Goal: Transaction & Acquisition: Book appointment/travel/reservation

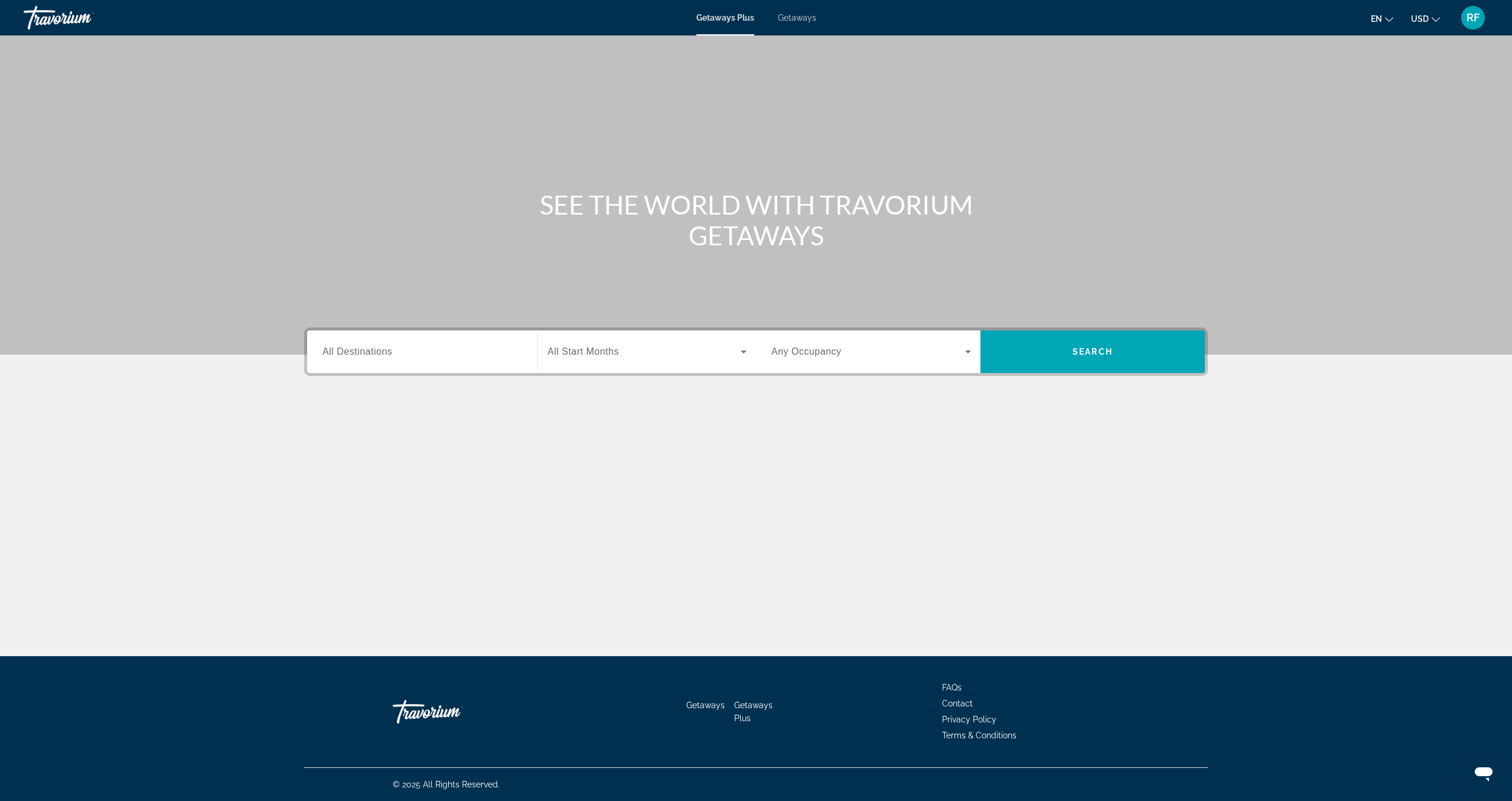
click at [795, 19] on span "Getaways" at bounding box center [798, 18] width 38 height 9
click at [388, 354] on span "All Destinations" at bounding box center [357, 351] width 70 height 10
click at [388, 354] on input "Destination All Destinations" at bounding box center [422, 352] width 199 height 14
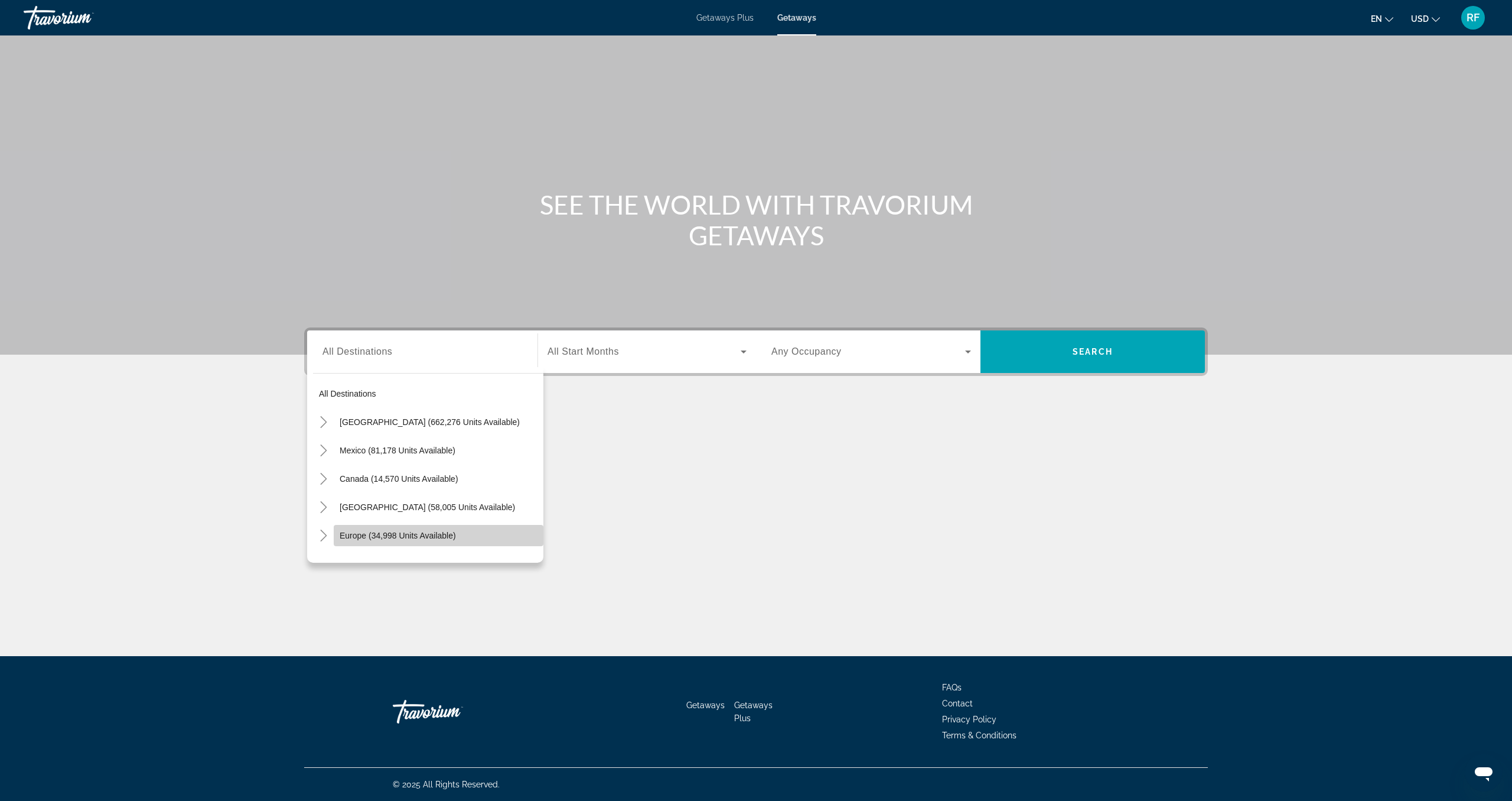
click at [346, 538] on span "Europe (34,998 units available)" at bounding box center [397, 535] width 116 height 9
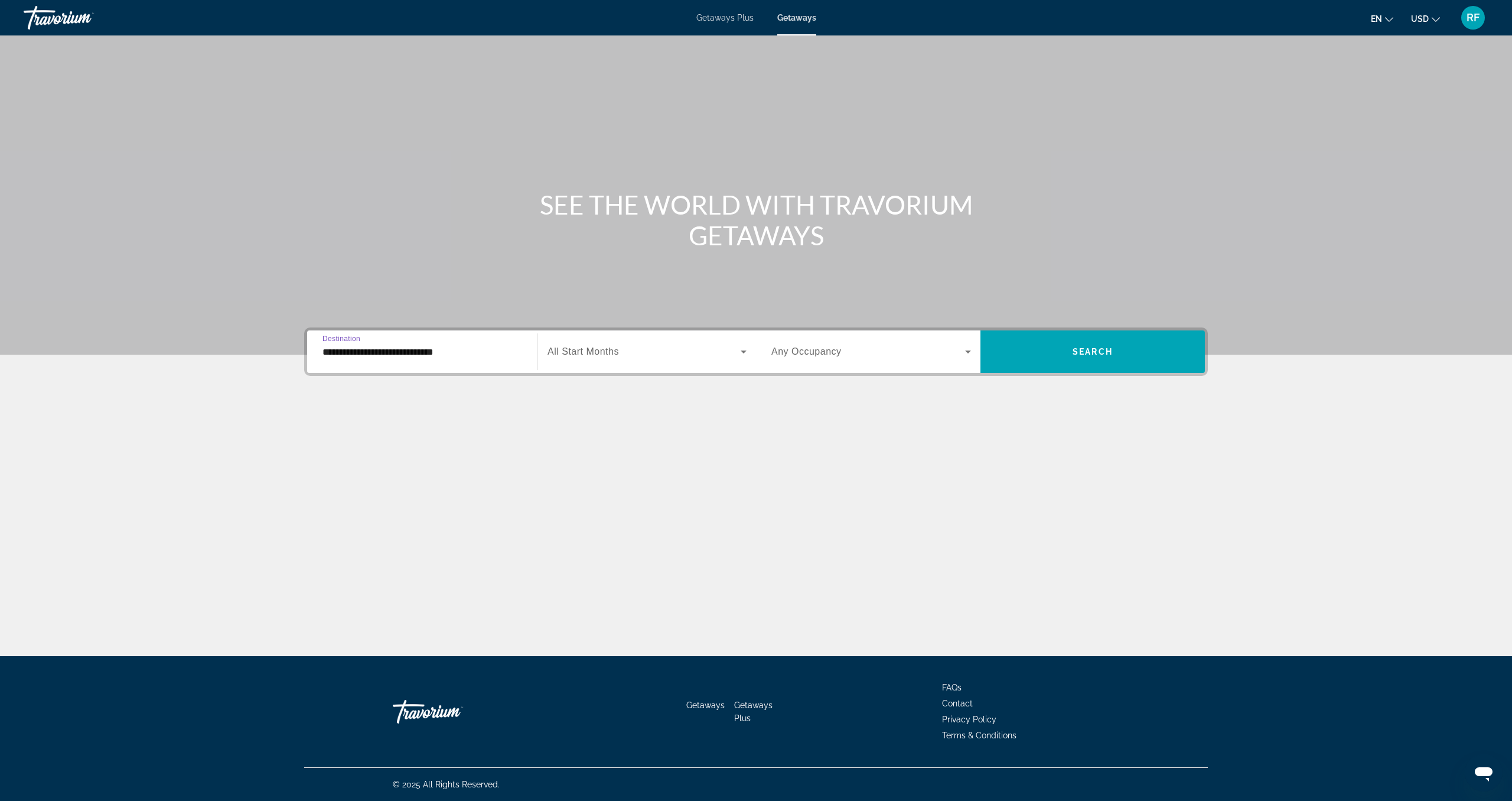
click at [742, 354] on icon "Search widget" at bounding box center [744, 351] width 14 height 14
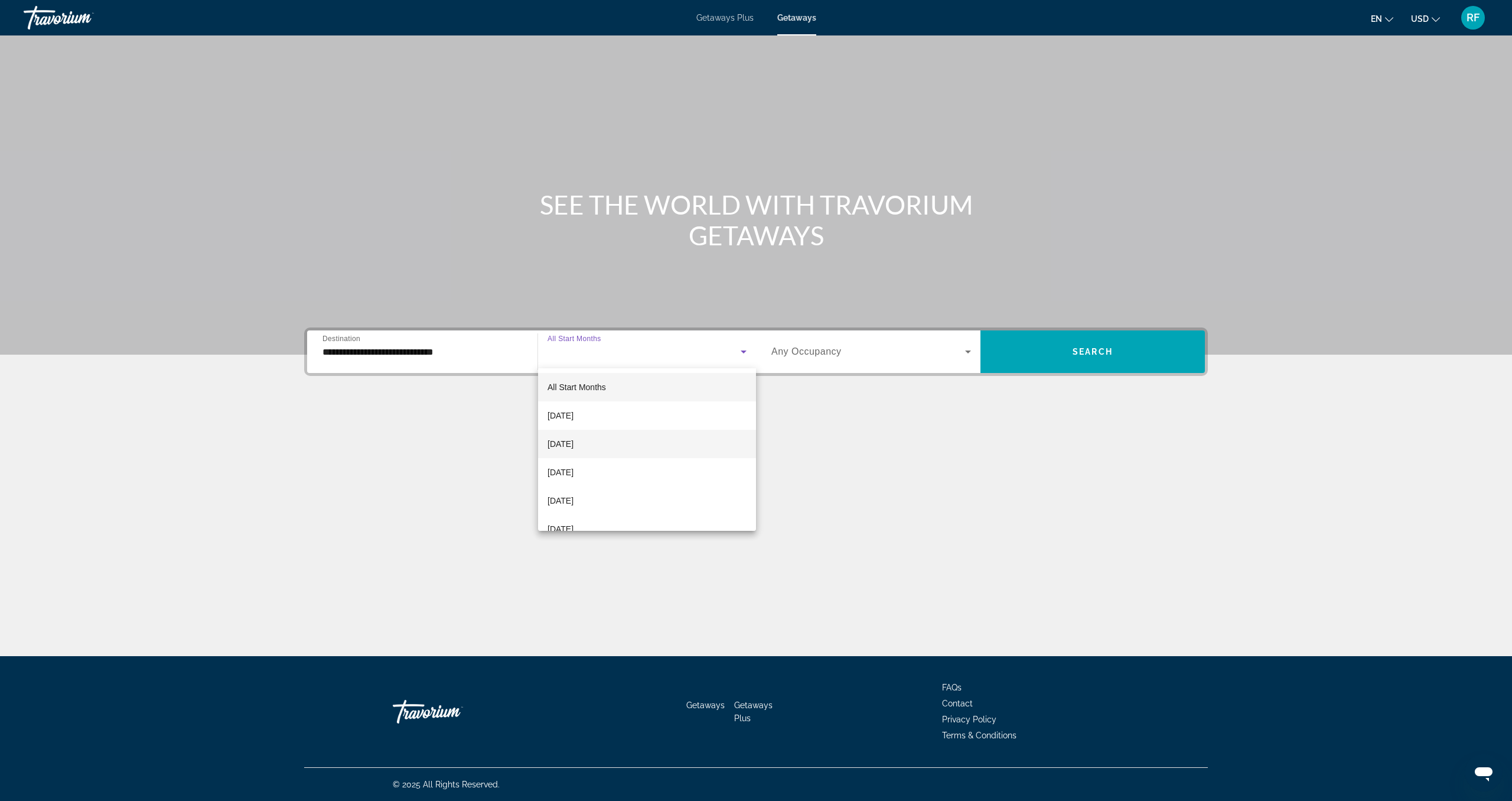
click at [574, 447] on span "October 2025" at bounding box center [560, 444] width 26 height 14
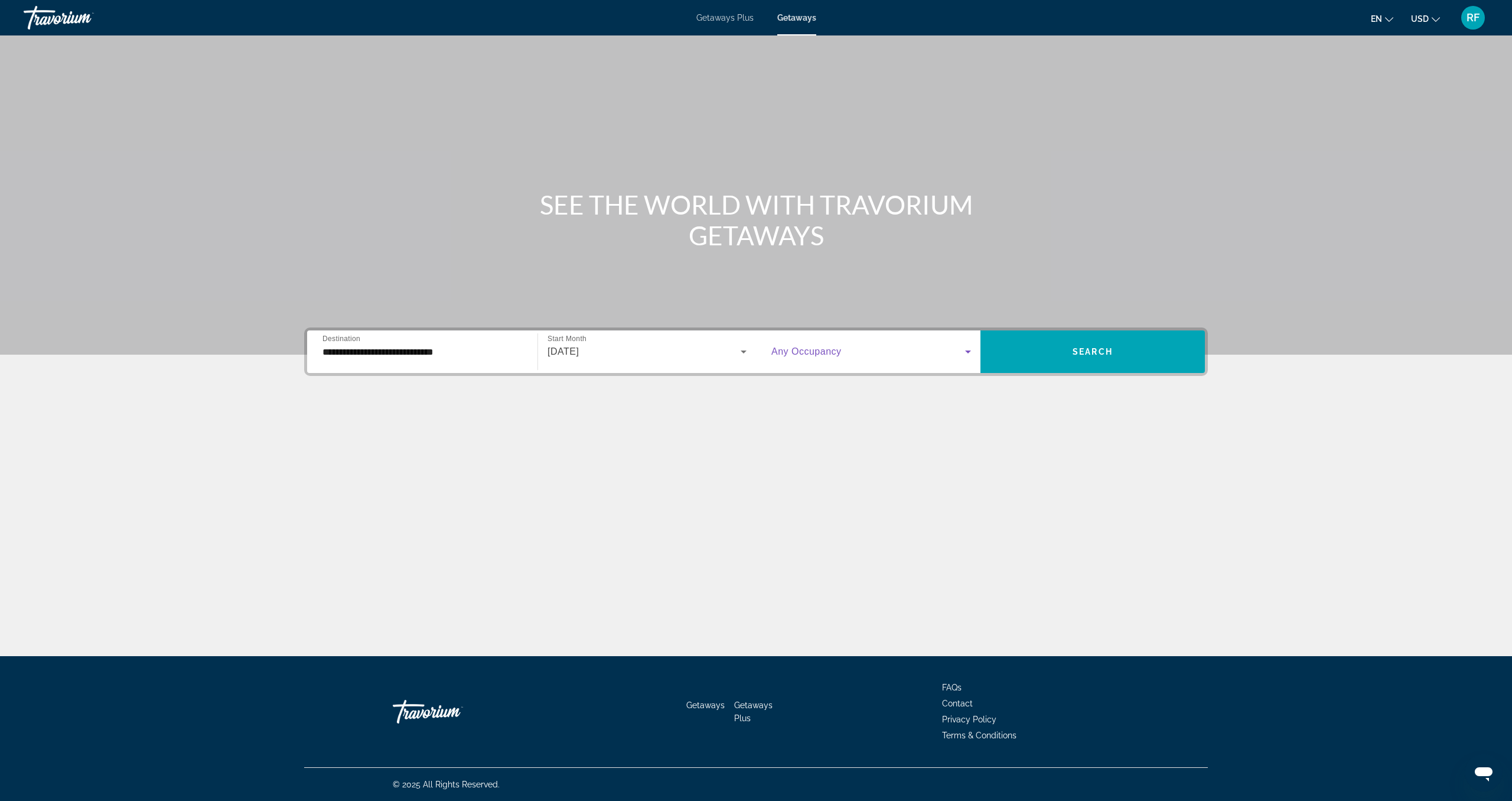
click at [965, 350] on icon "Search widget" at bounding box center [968, 351] width 14 height 14
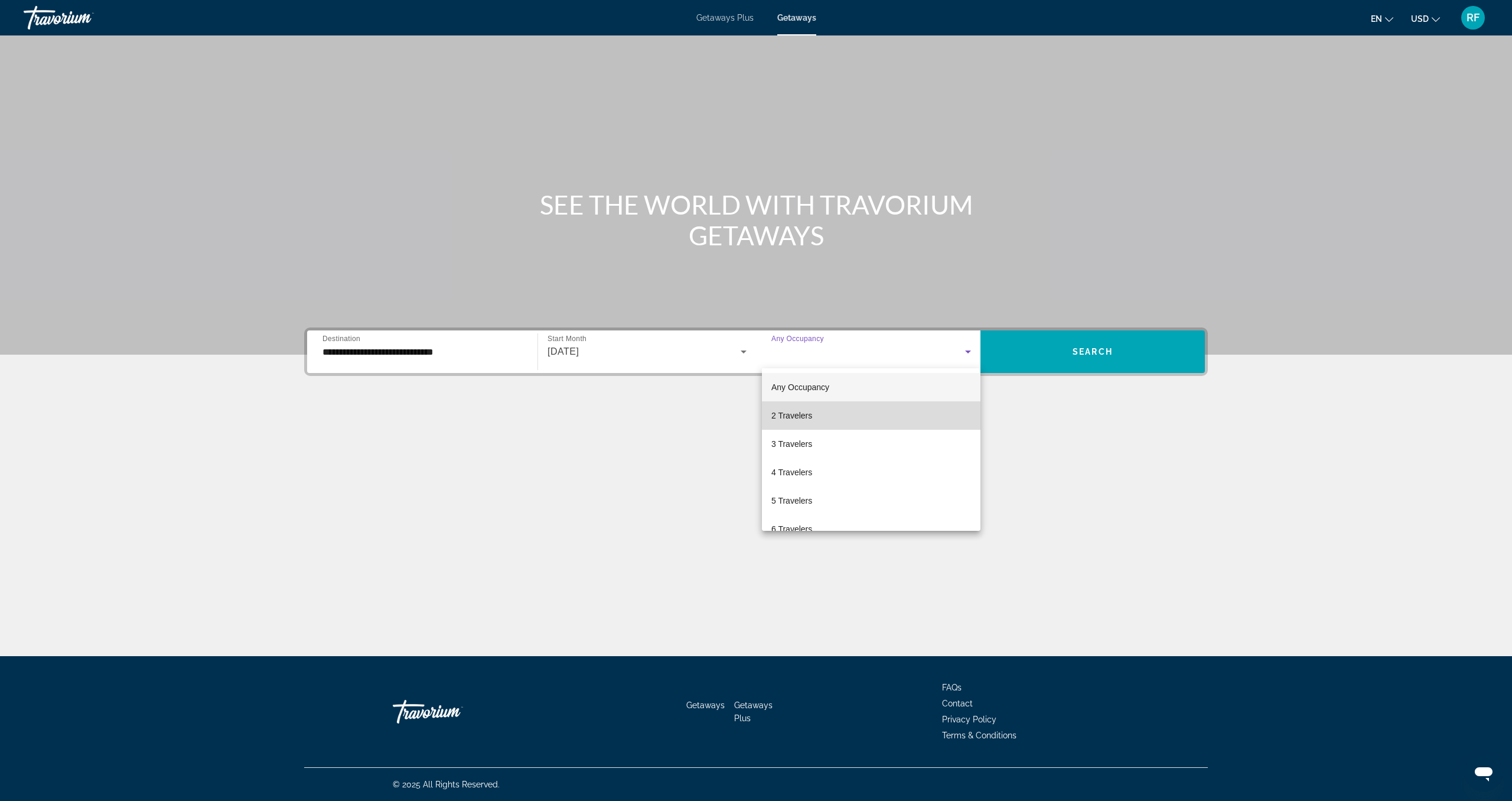
click at [836, 413] on mat-option "2 Travelers" at bounding box center [871, 415] width 219 height 28
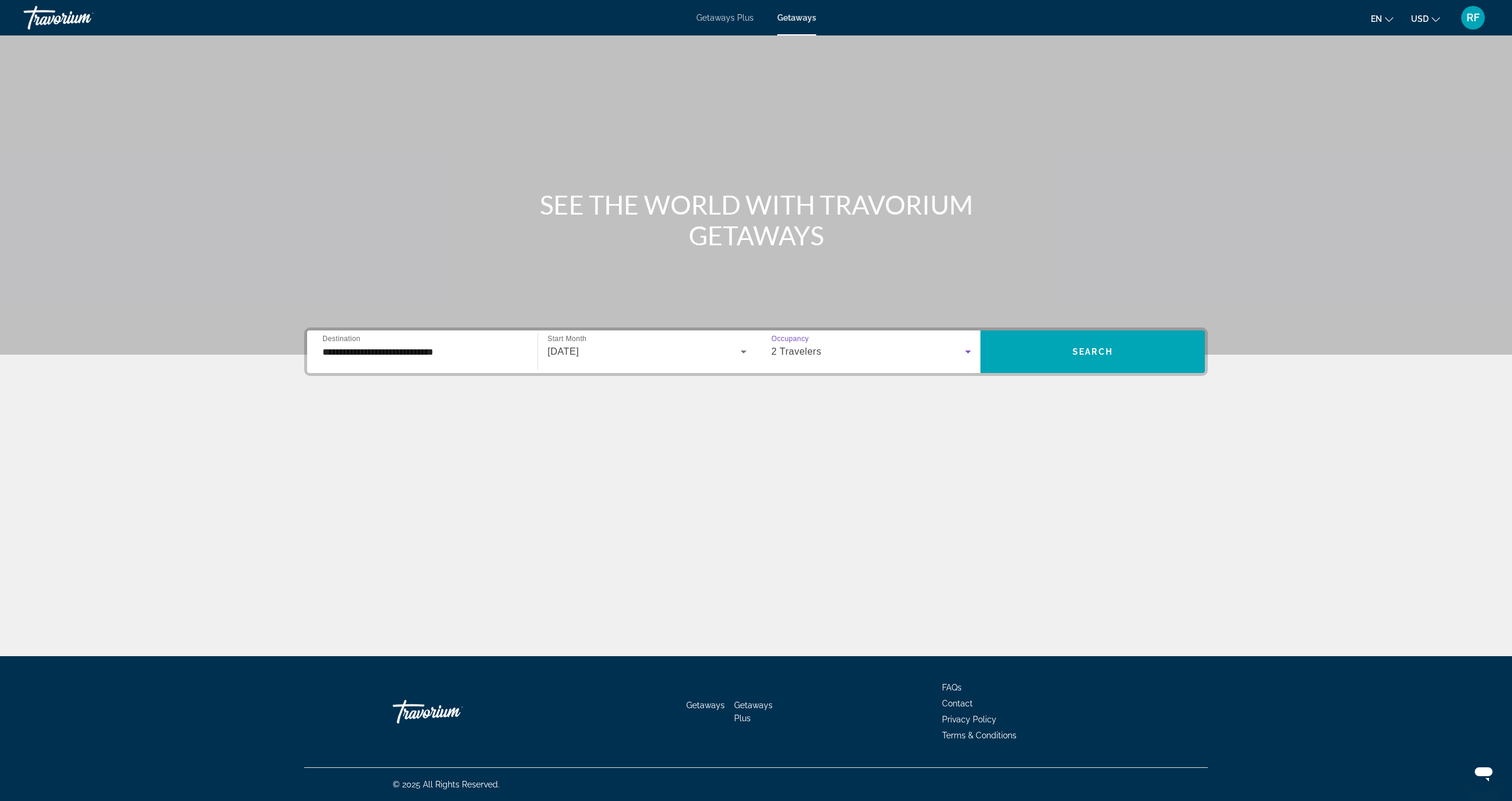
click at [374, 354] on input "**********" at bounding box center [422, 352] width 199 height 14
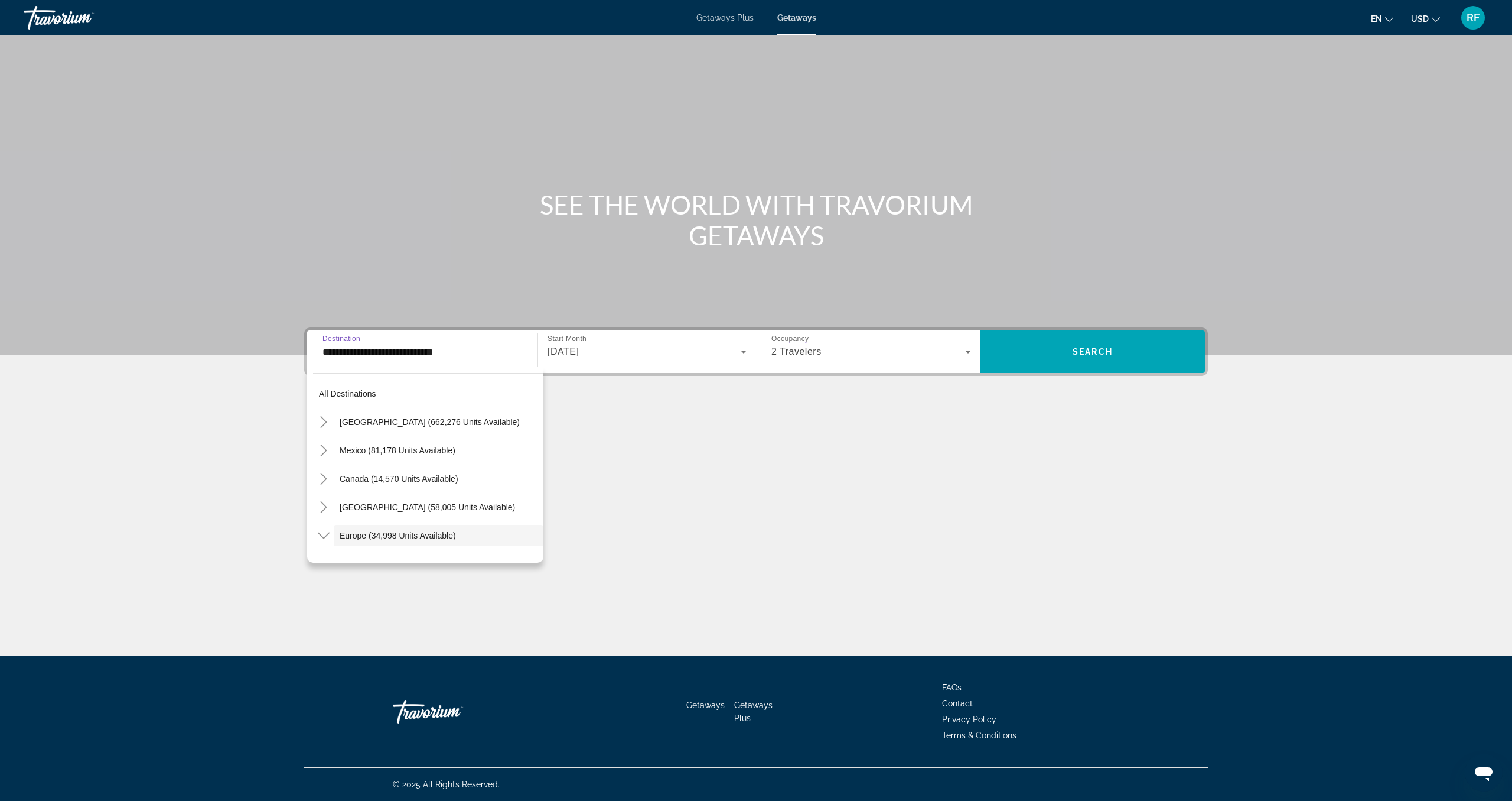
scroll to position [70, 0]
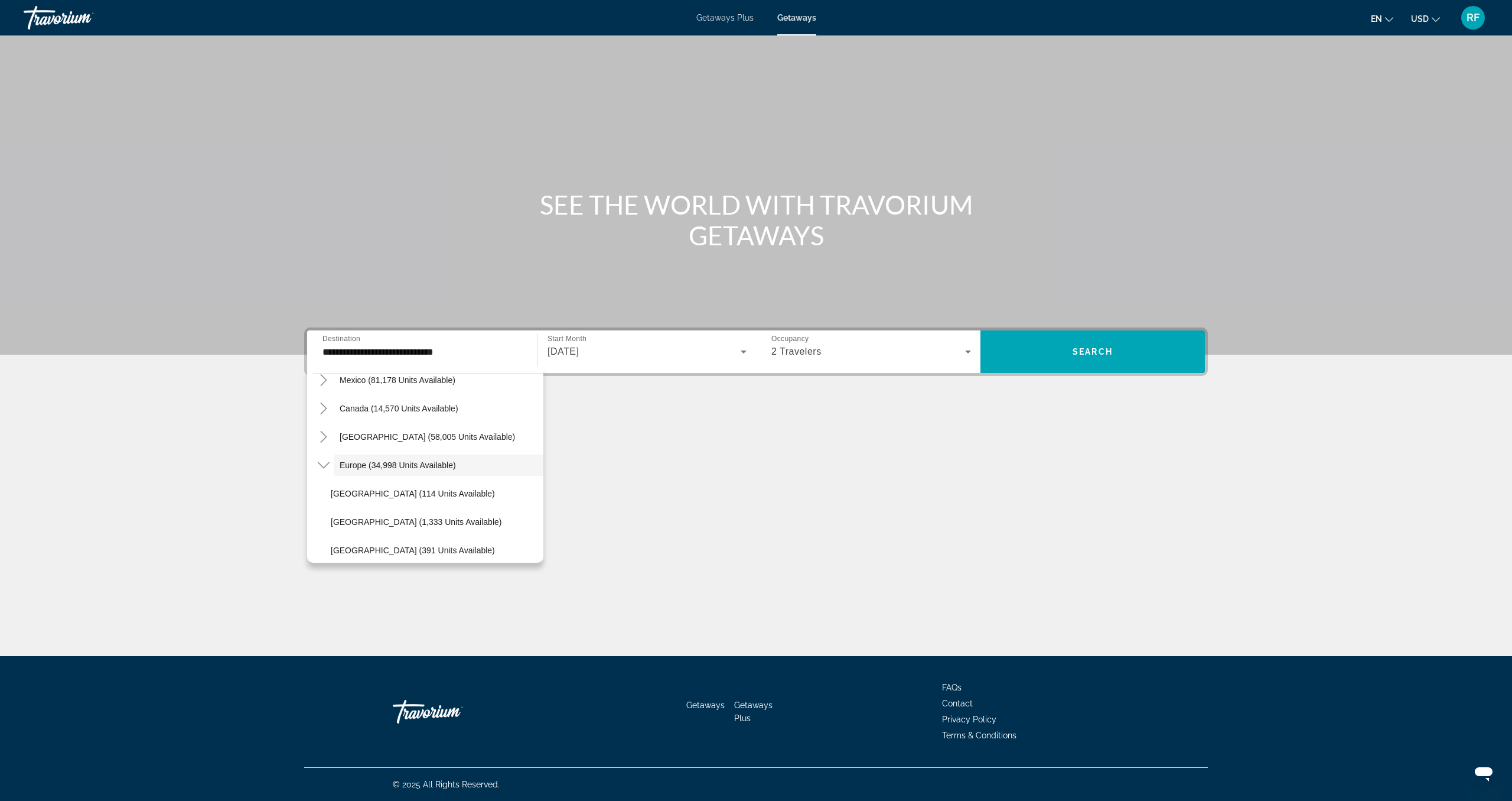
click at [489, 363] on div "**********" at bounding box center [422, 352] width 199 height 34
click at [323, 465] on icon "Toggle Europe (34,998 units available)" at bounding box center [323, 467] width 12 height 12
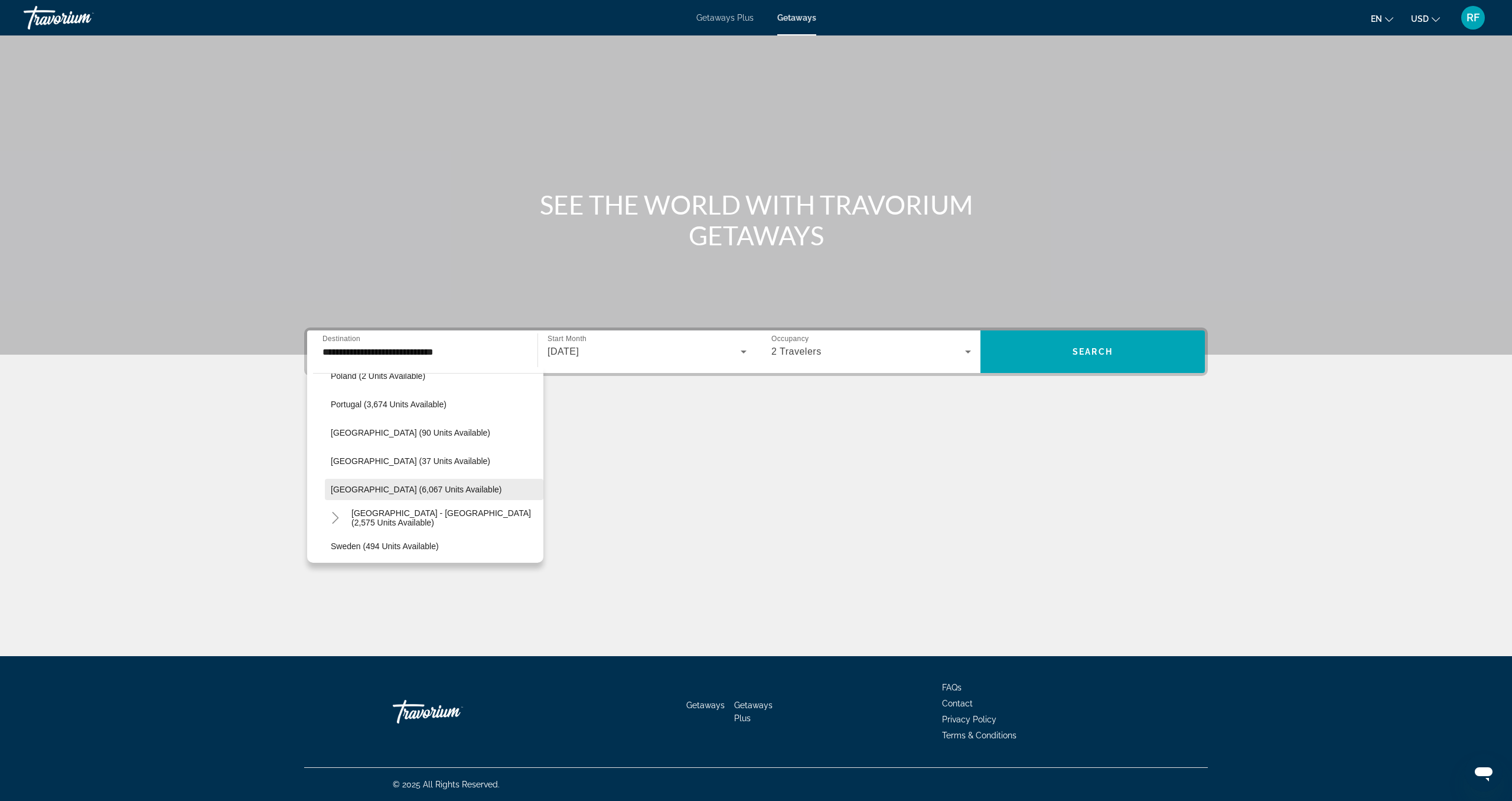
click at [390, 490] on span "Spain (6,067 units available)" at bounding box center [416, 489] width 171 height 9
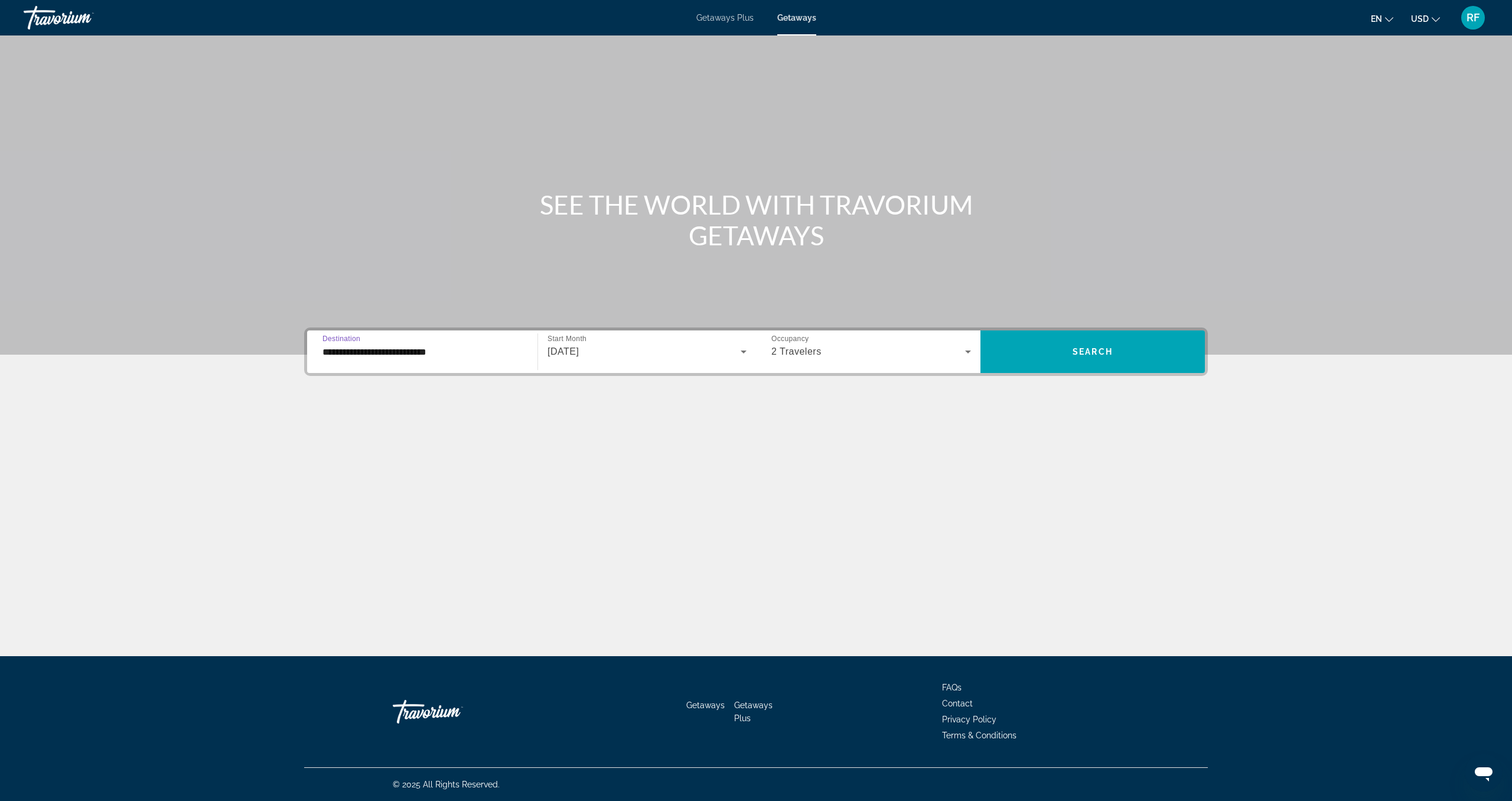
click at [372, 357] on input "**********" at bounding box center [422, 352] width 199 height 14
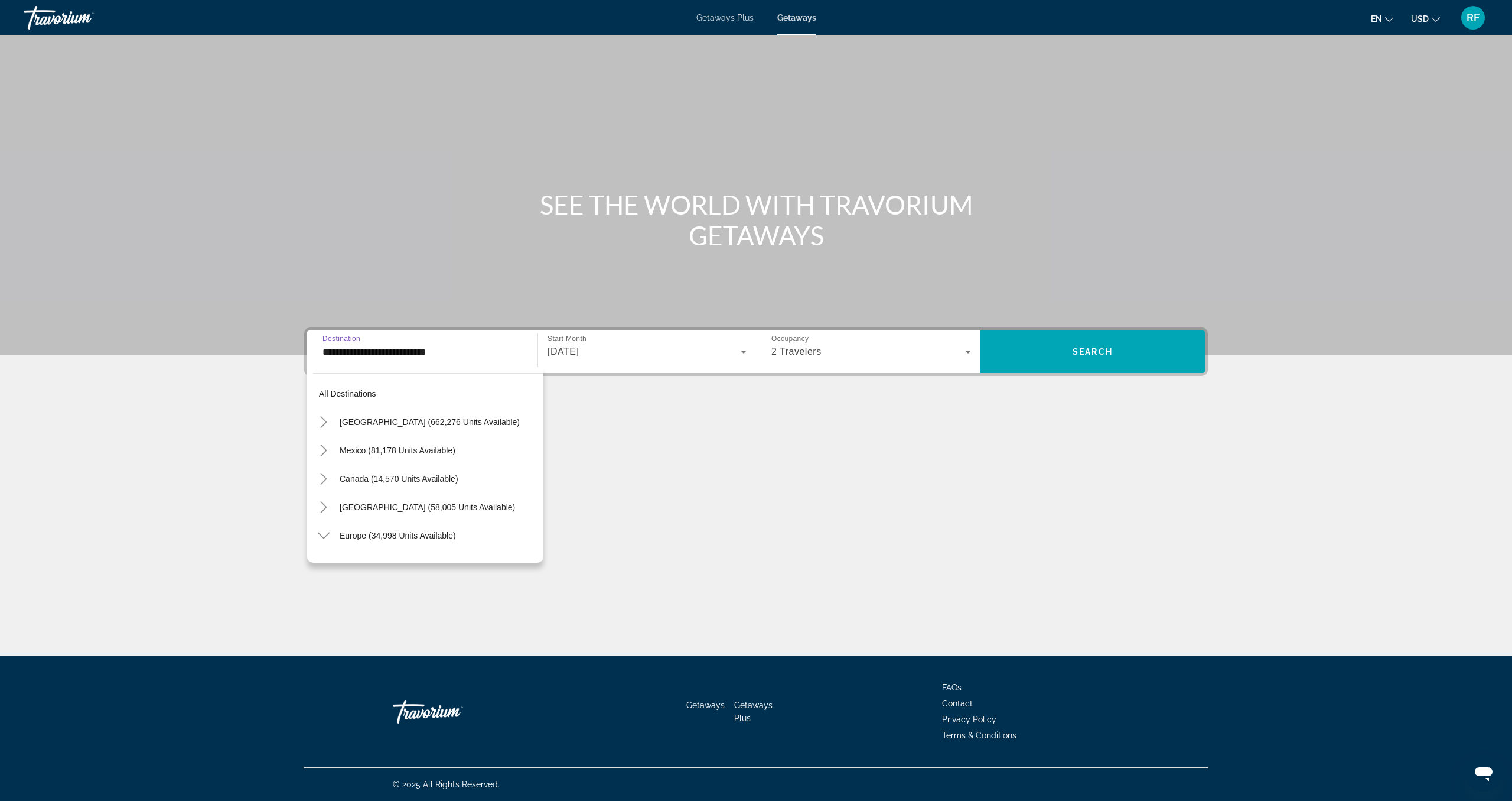
scroll to position [581, 0]
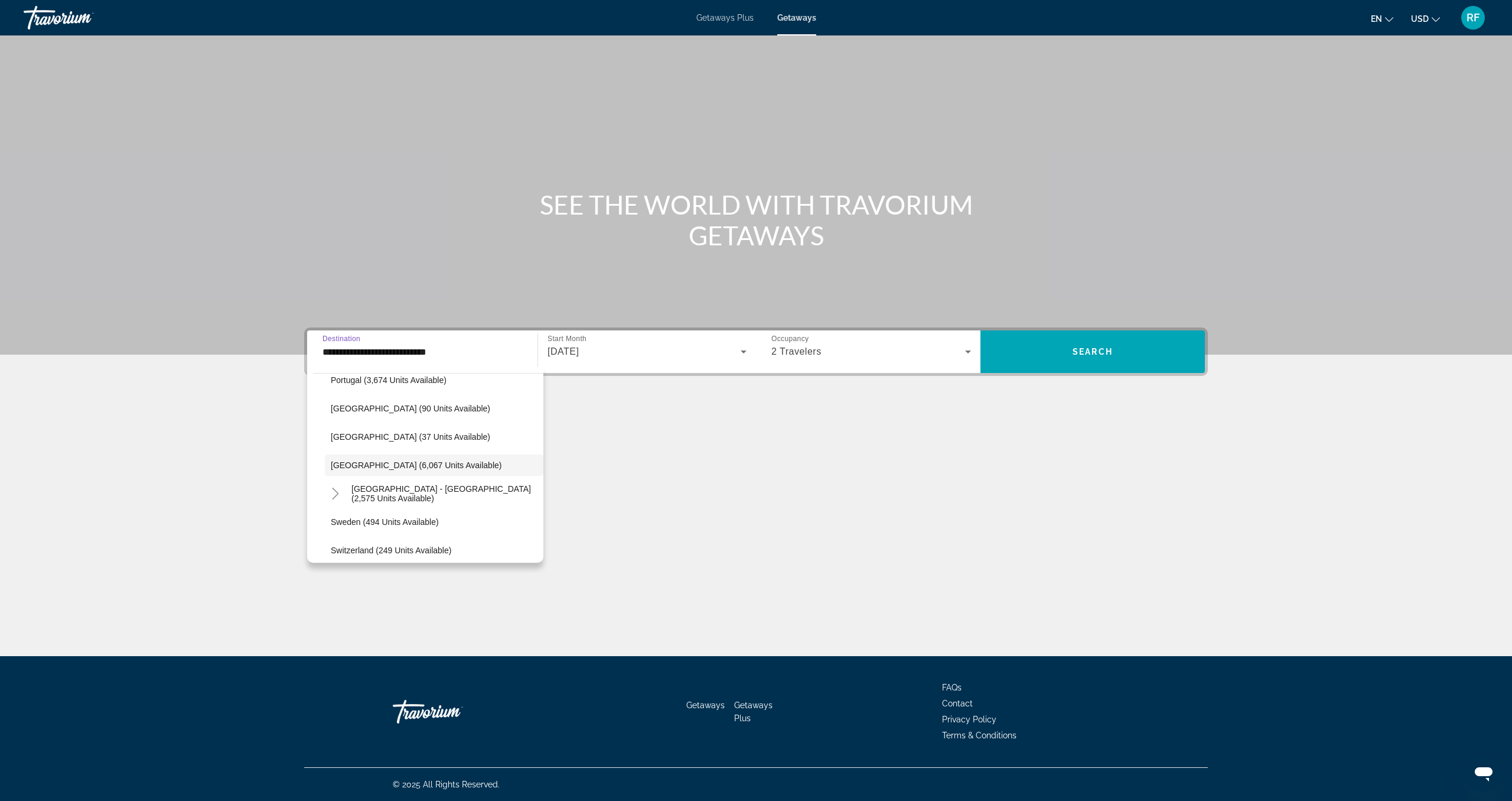
click at [430, 498] on span "Spain - Canary Islands (2,575 units available)" at bounding box center [445, 493] width 186 height 19
type input "**********"
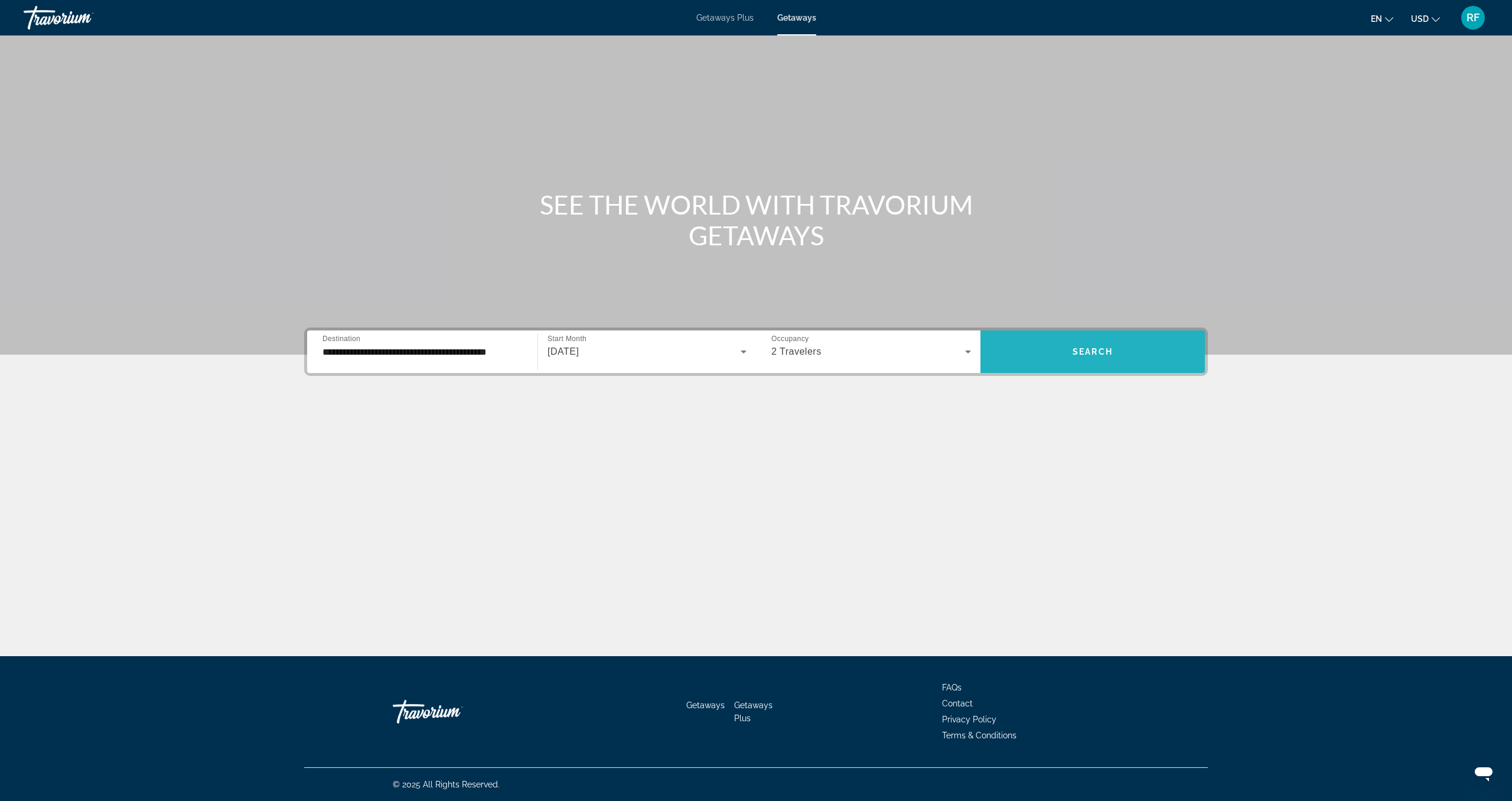
click at [1096, 352] on span "Search" at bounding box center [1092, 351] width 40 height 9
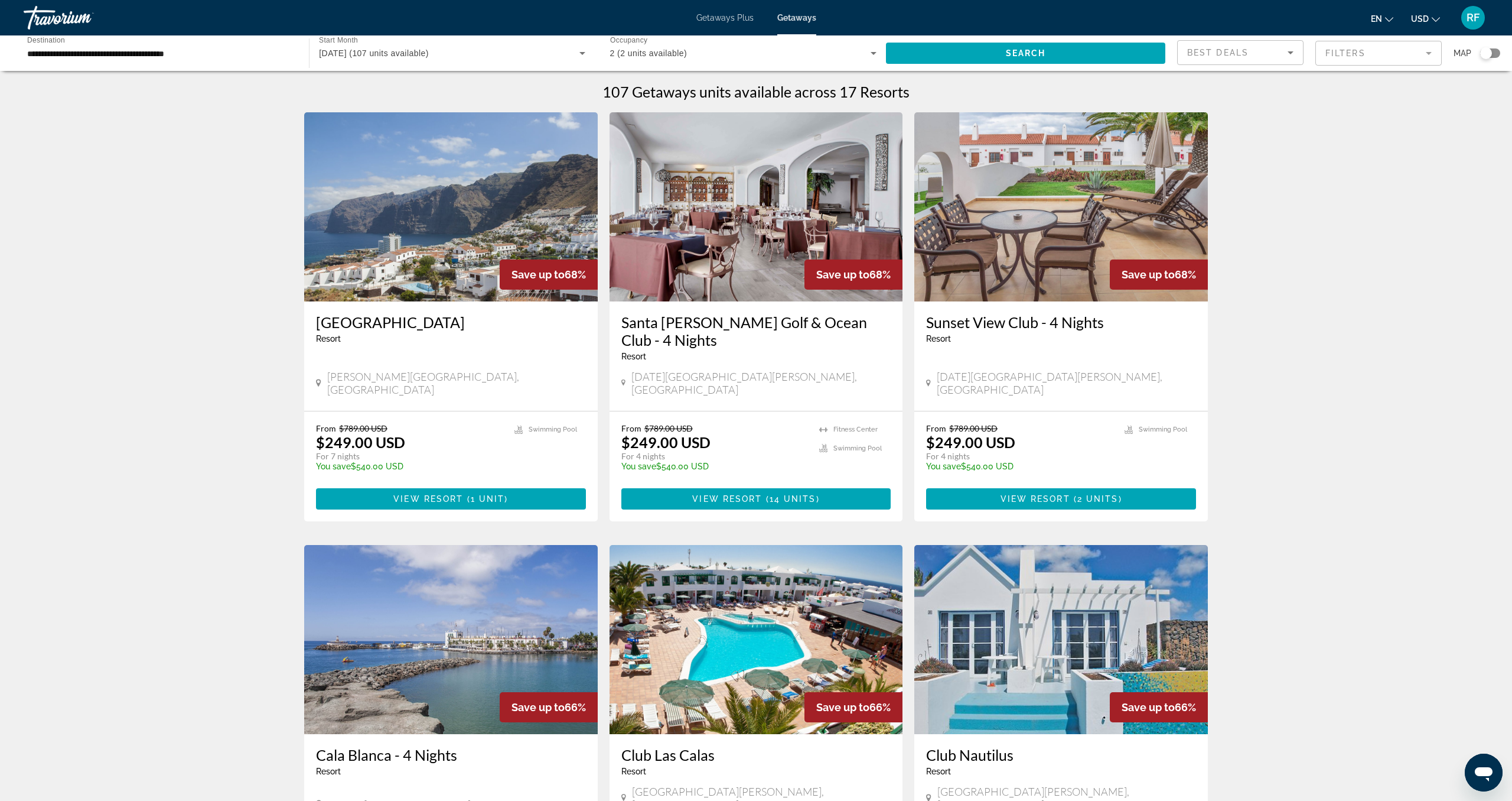
click at [507, 233] on img "Main content" at bounding box center [450, 207] width 293 height 189
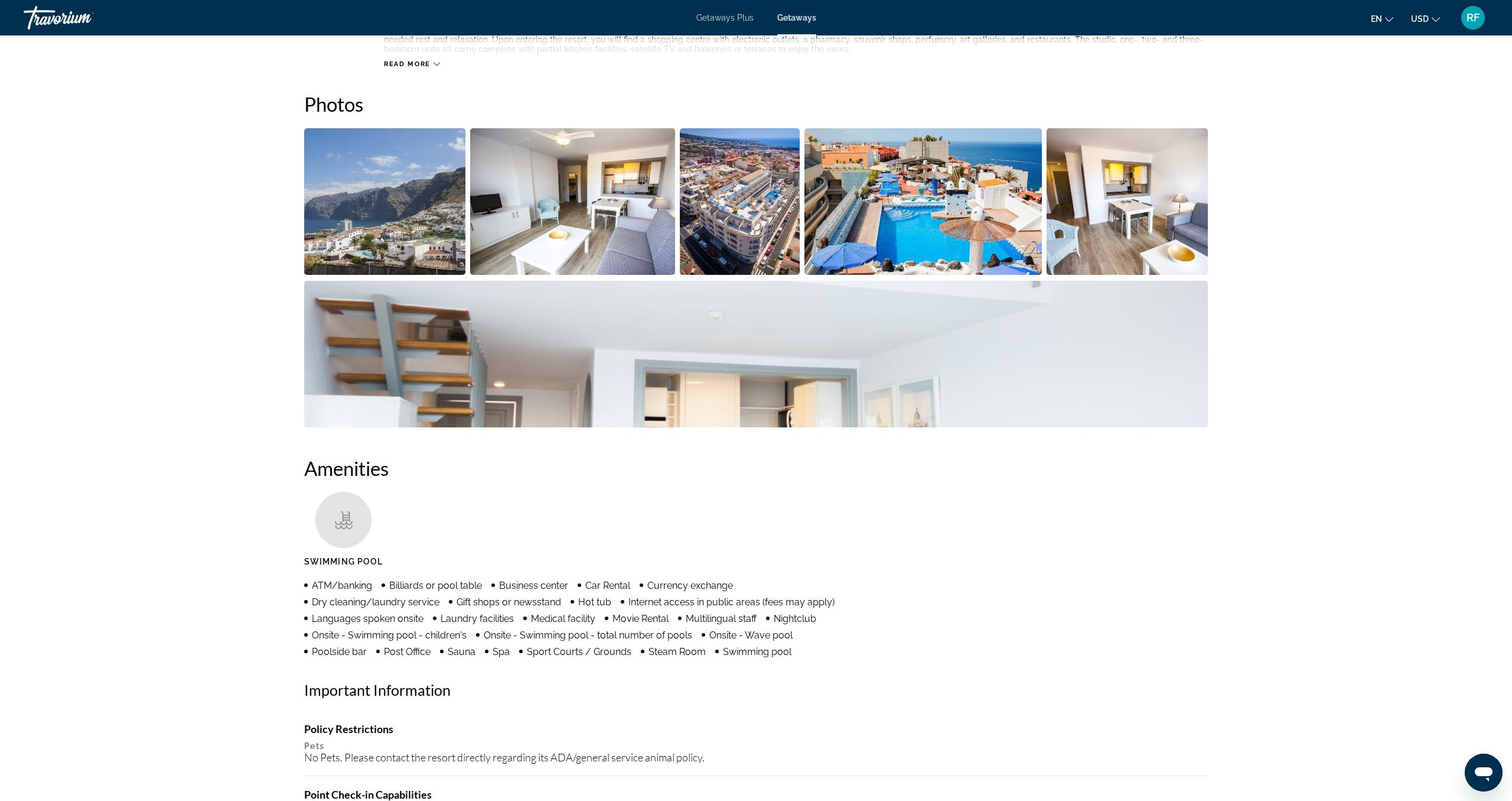
scroll to position [509, 0]
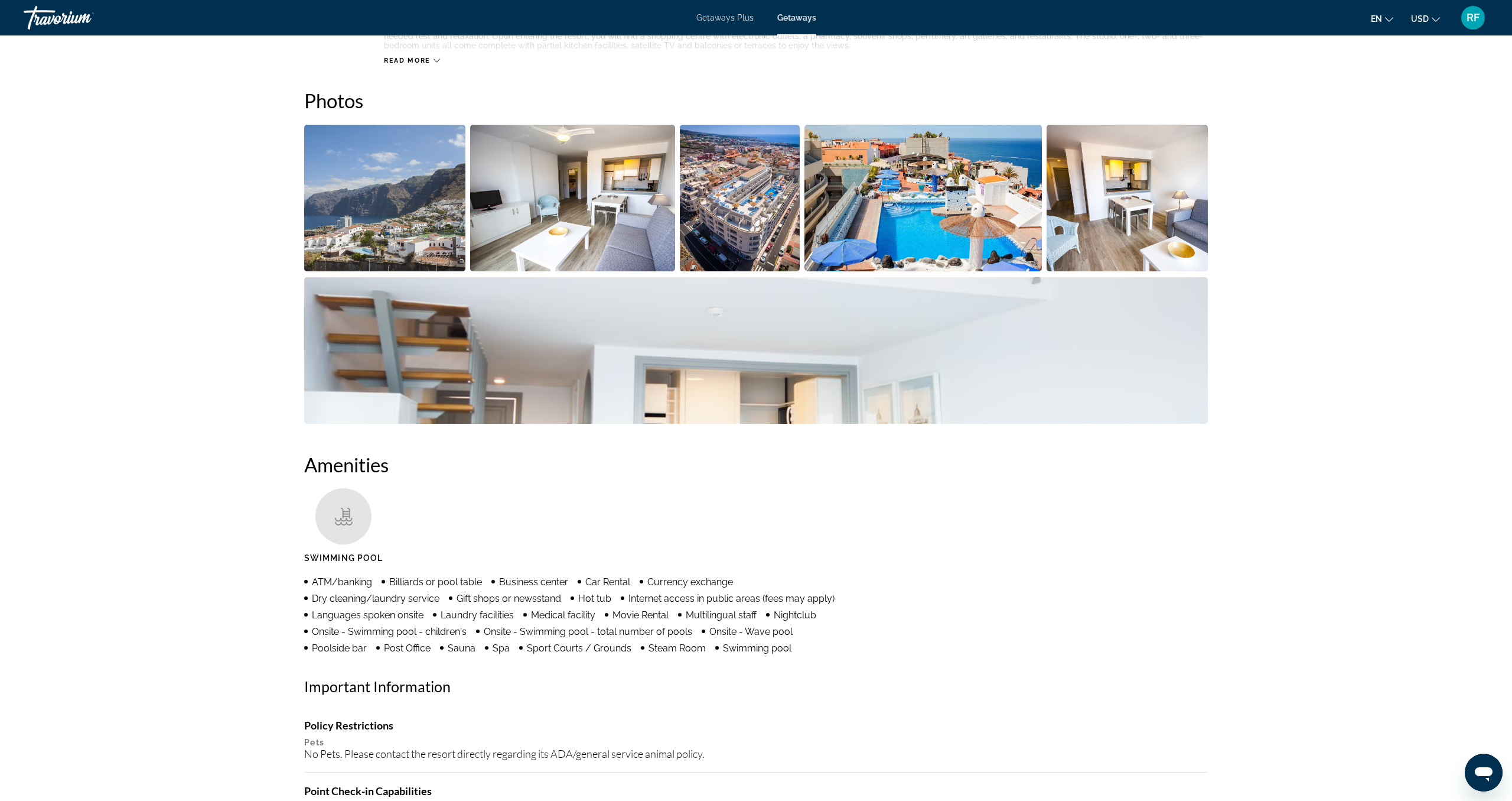
click at [359, 229] on img "Open full-screen image slider" at bounding box center [384, 198] width 161 height 146
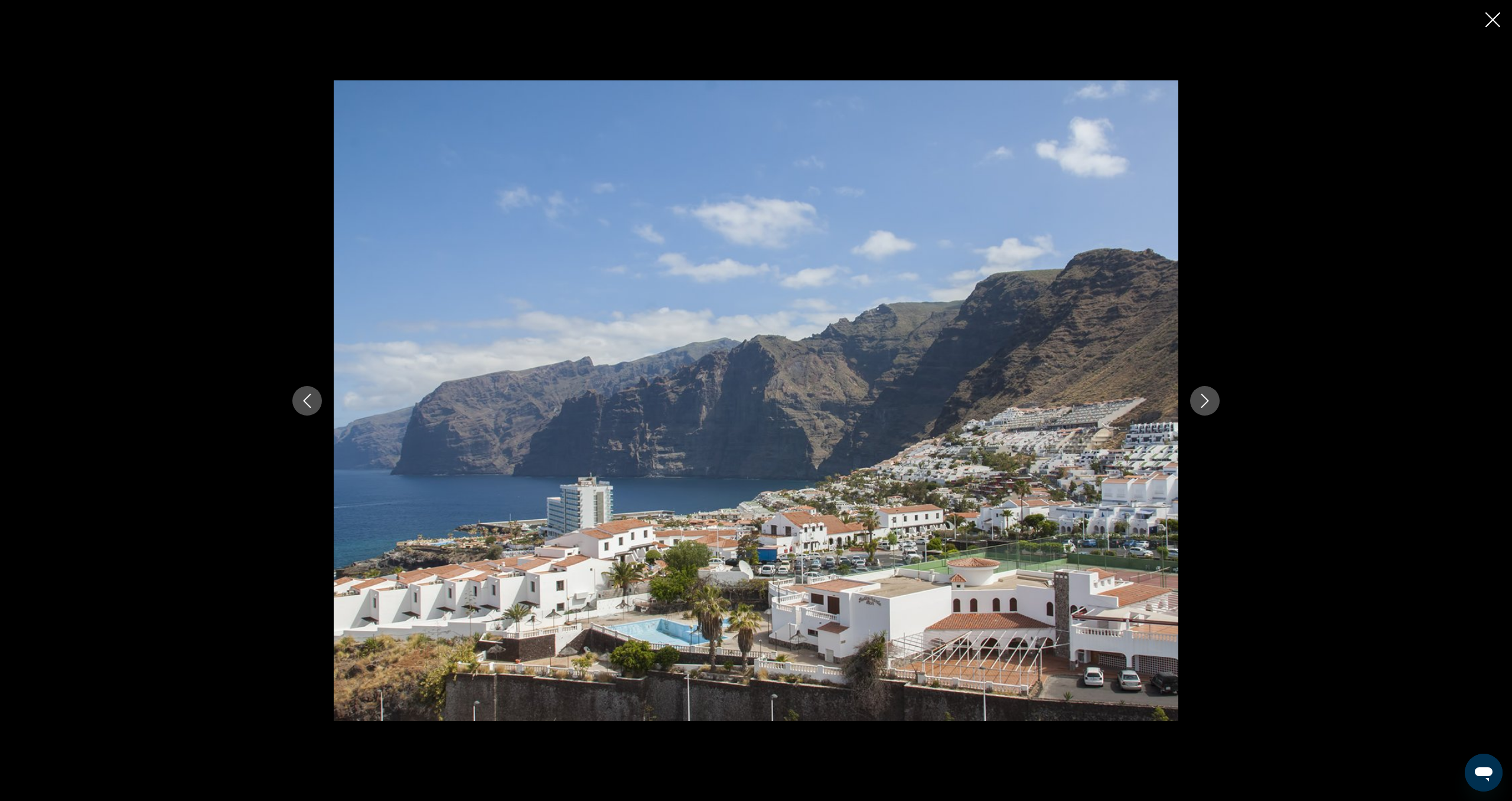
click at [1209, 405] on icon "Next image" at bounding box center [1205, 400] width 14 height 14
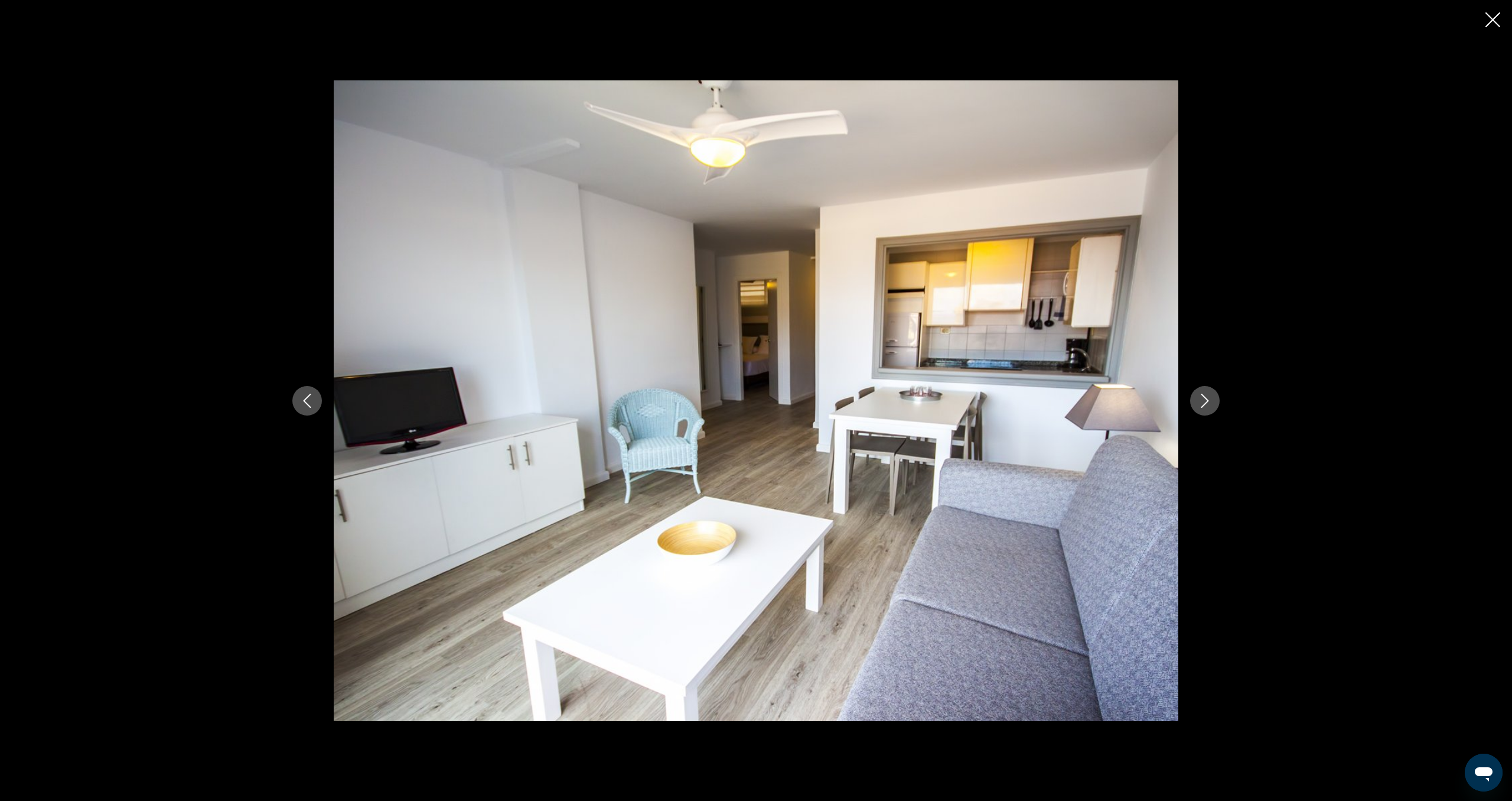
click at [1209, 405] on icon "Next image" at bounding box center [1205, 400] width 14 height 14
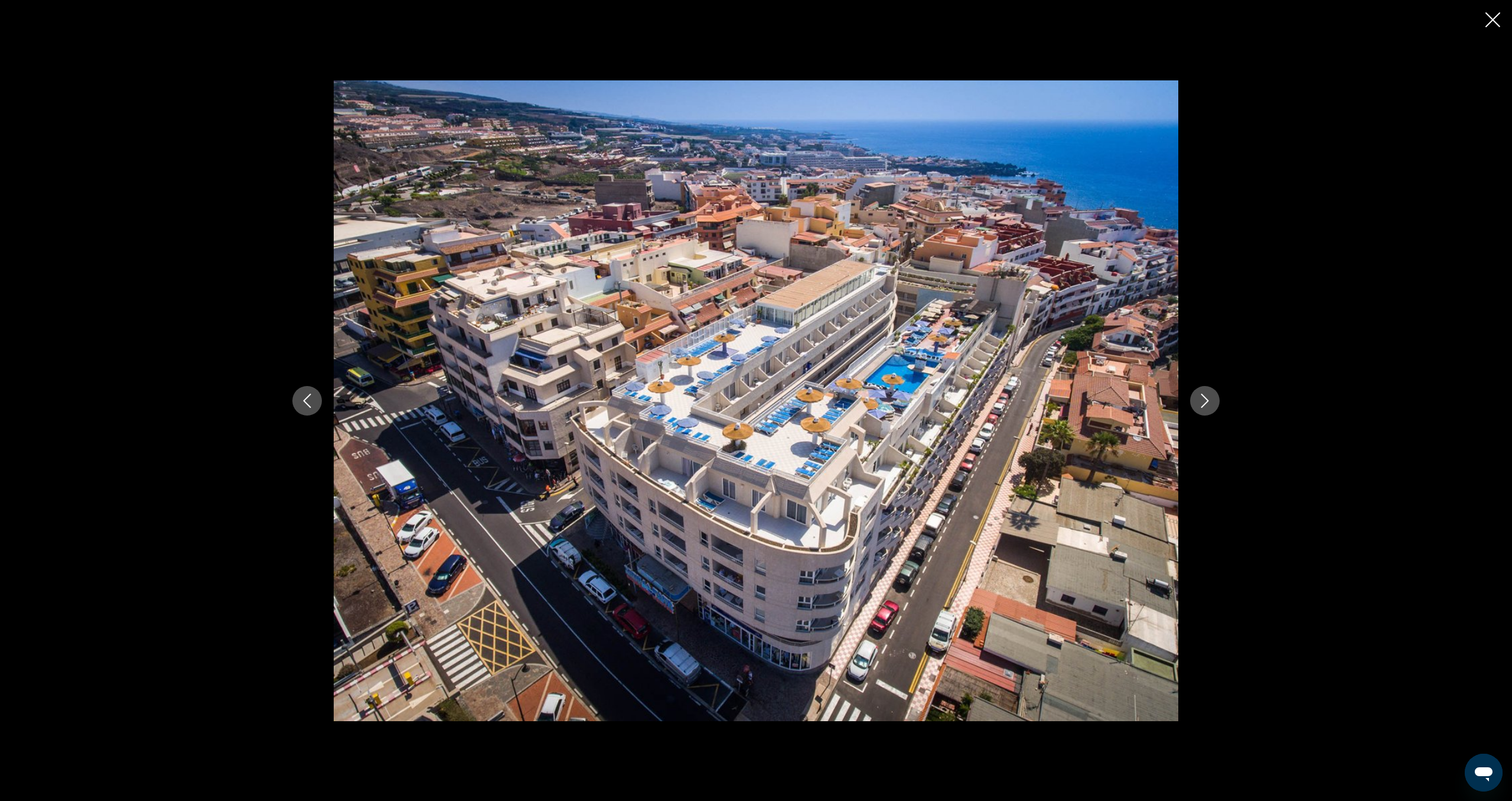
click at [1209, 405] on icon "Next image" at bounding box center [1205, 400] width 14 height 14
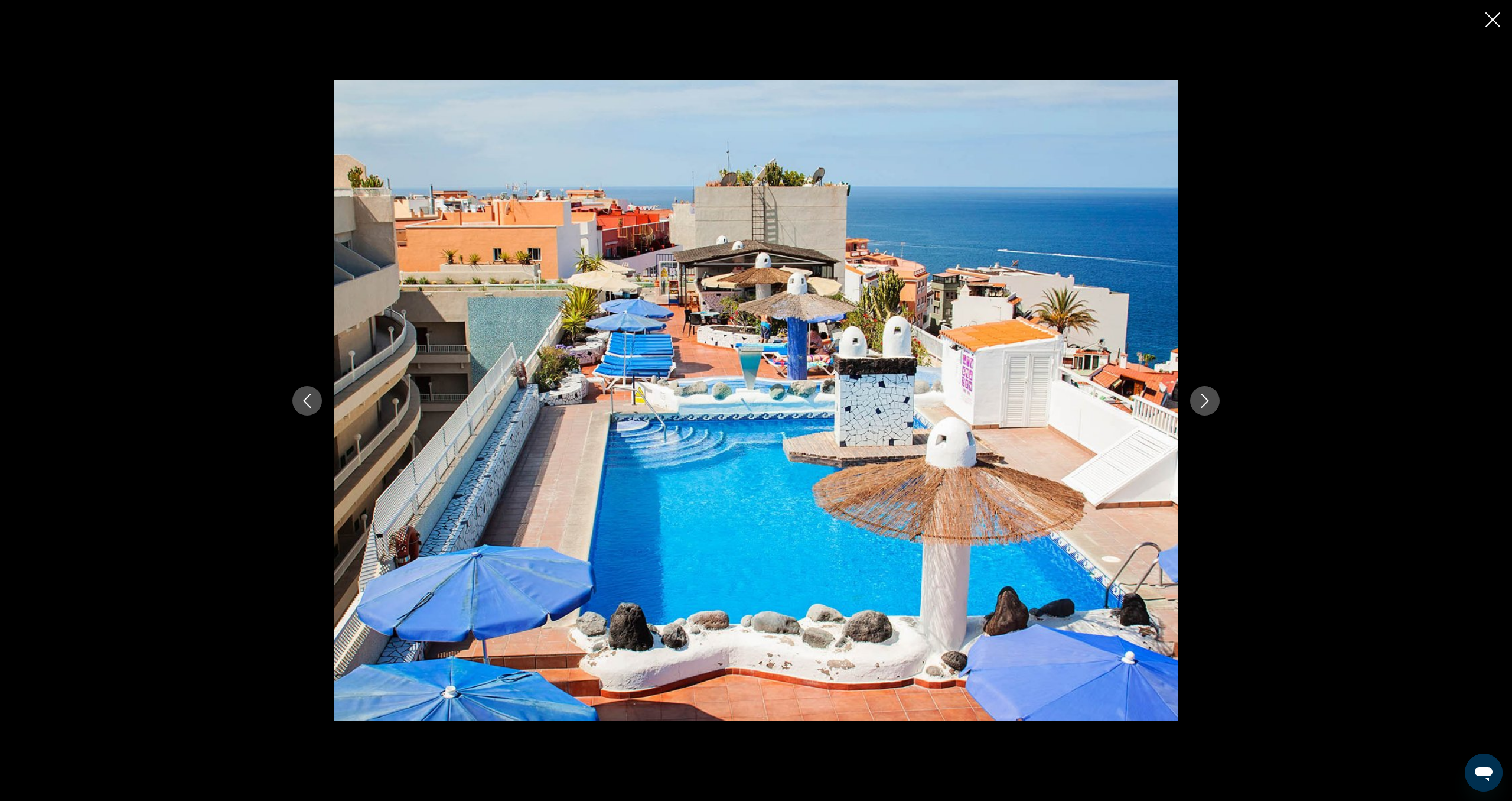
click at [1209, 405] on icon "Next image" at bounding box center [1205, 400] width 14 height 14
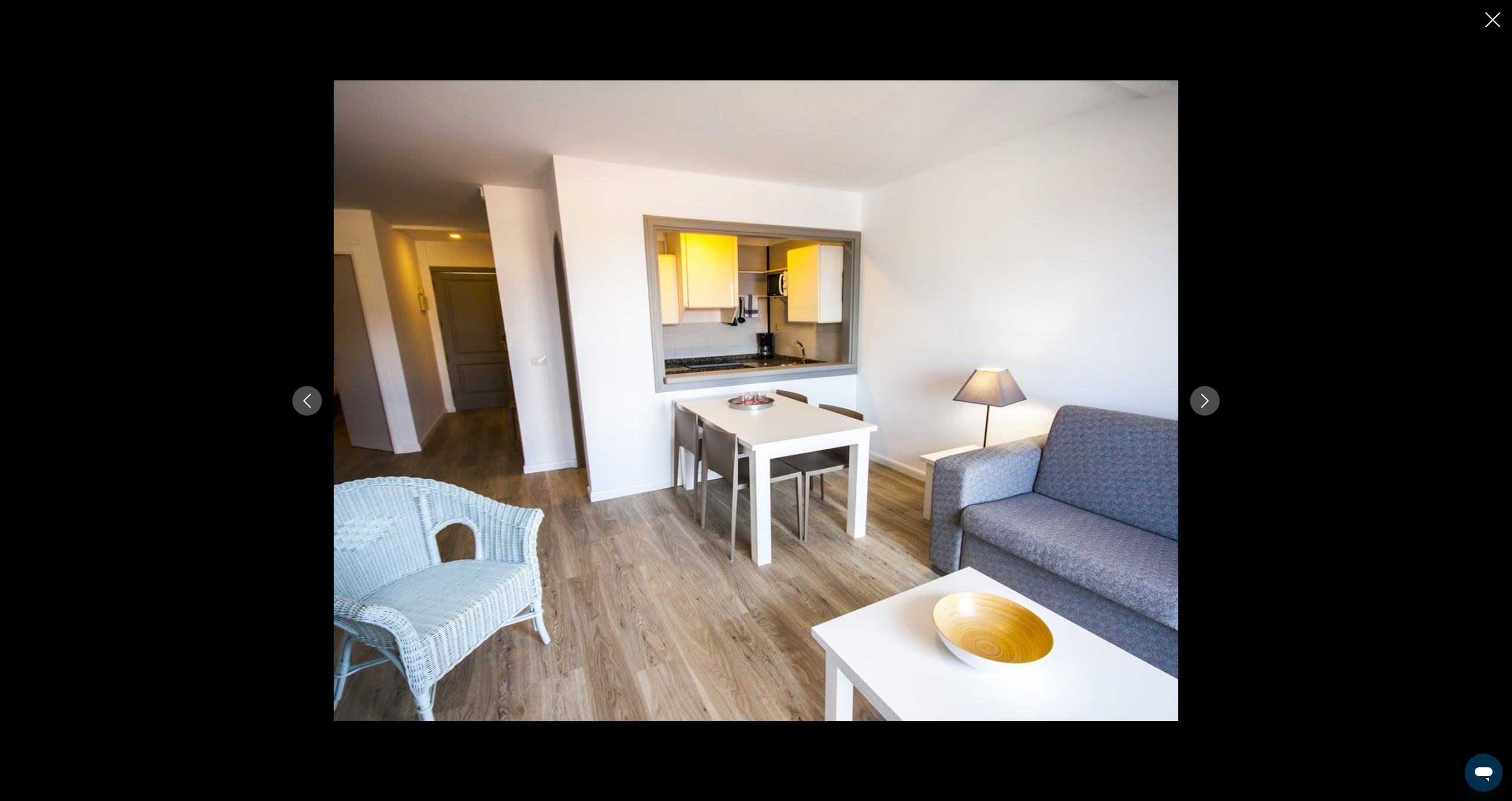
click at [1209, 405] on icon "Next image" at bounding box center [1205, 400] width 14 height 14
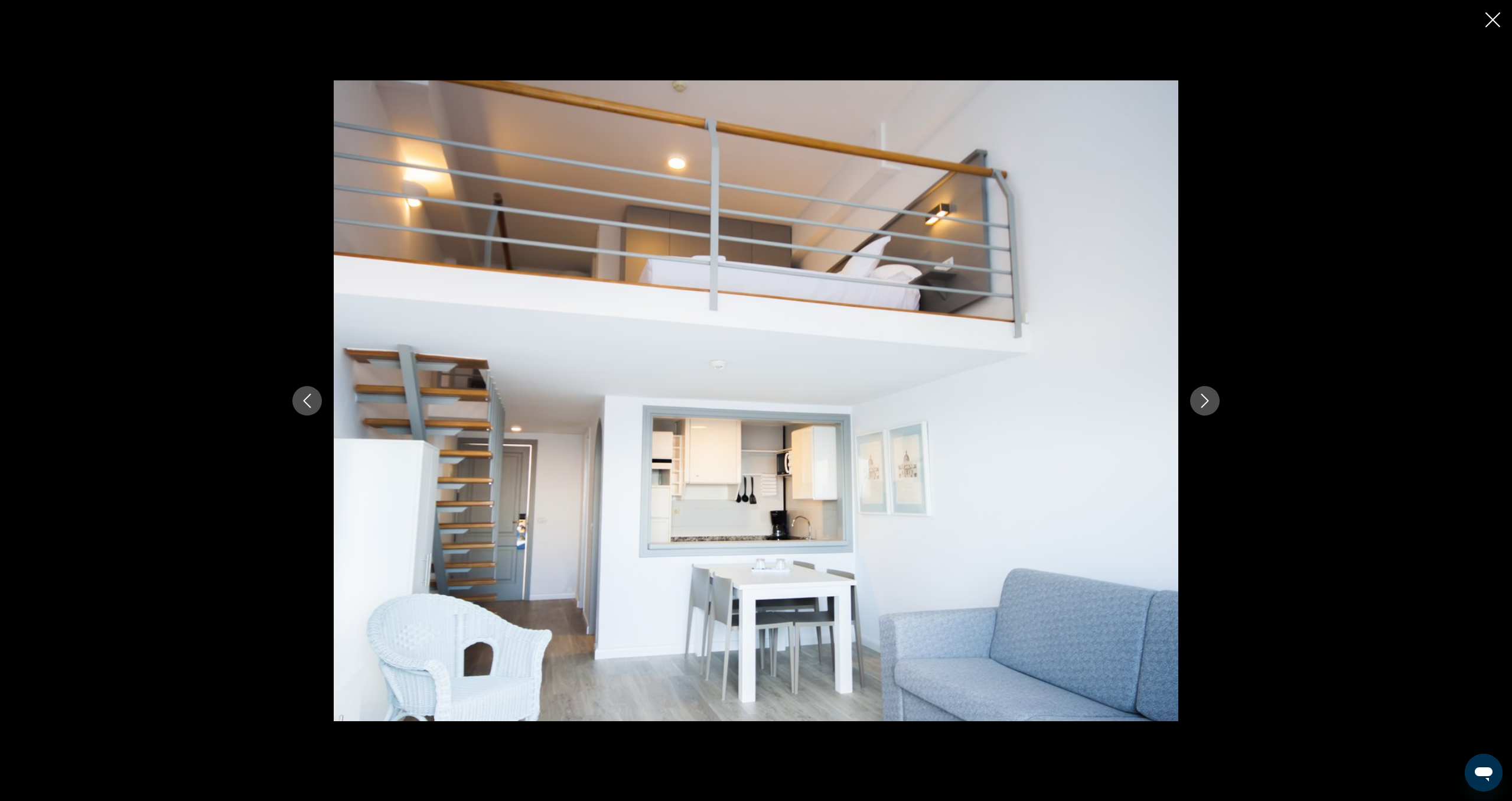
click at [1207, 404] on icon "Next image" at bounding box center [1205, 400] width 14 height 14
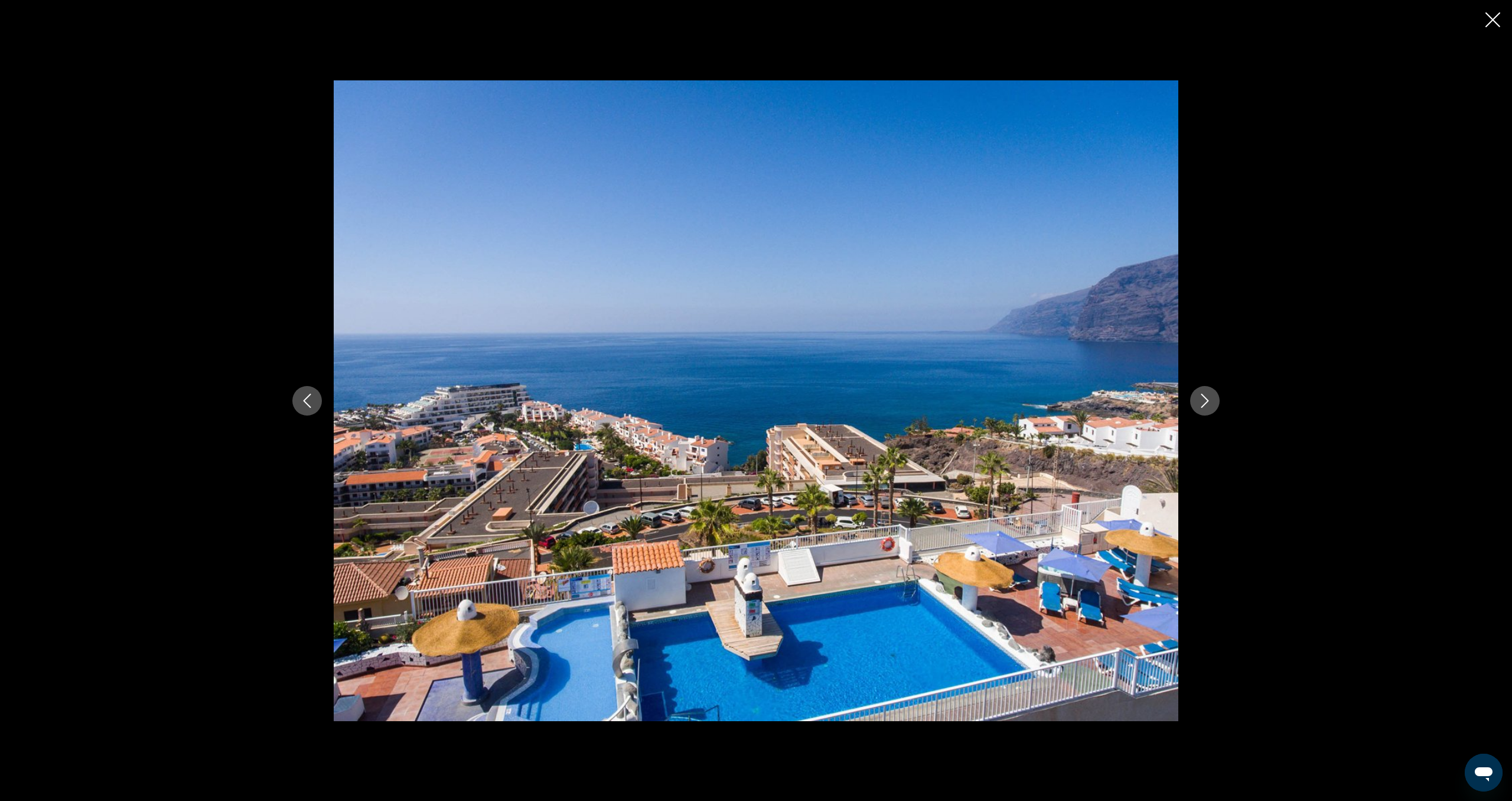
click at [1207, 404] on icon "Next image" at bounding box center [1205, 400] width 14 height 14
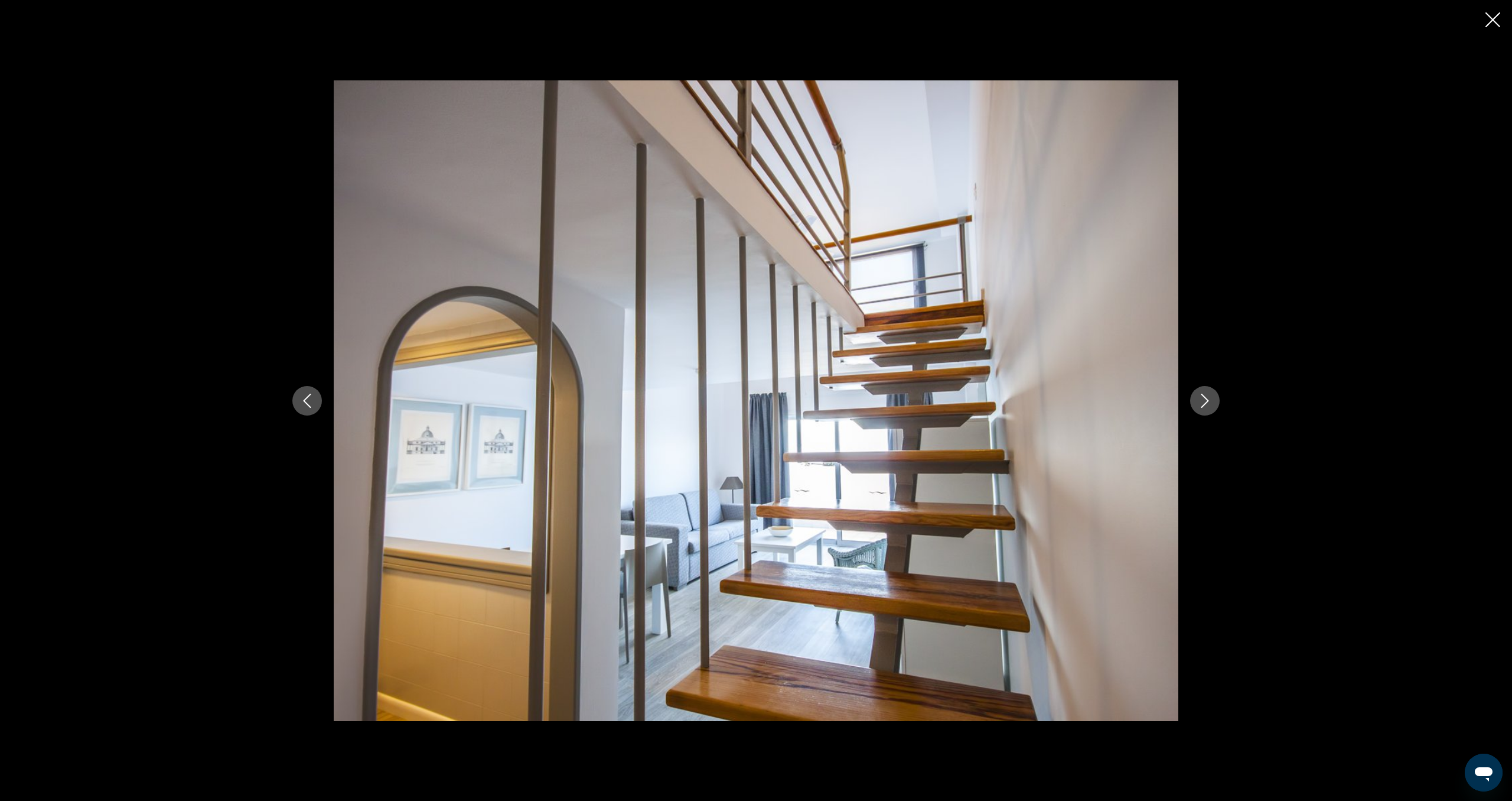
click at [1495, 18] on icon "Close slideshow" at bounding box center [1493, 19] width 15 height 15
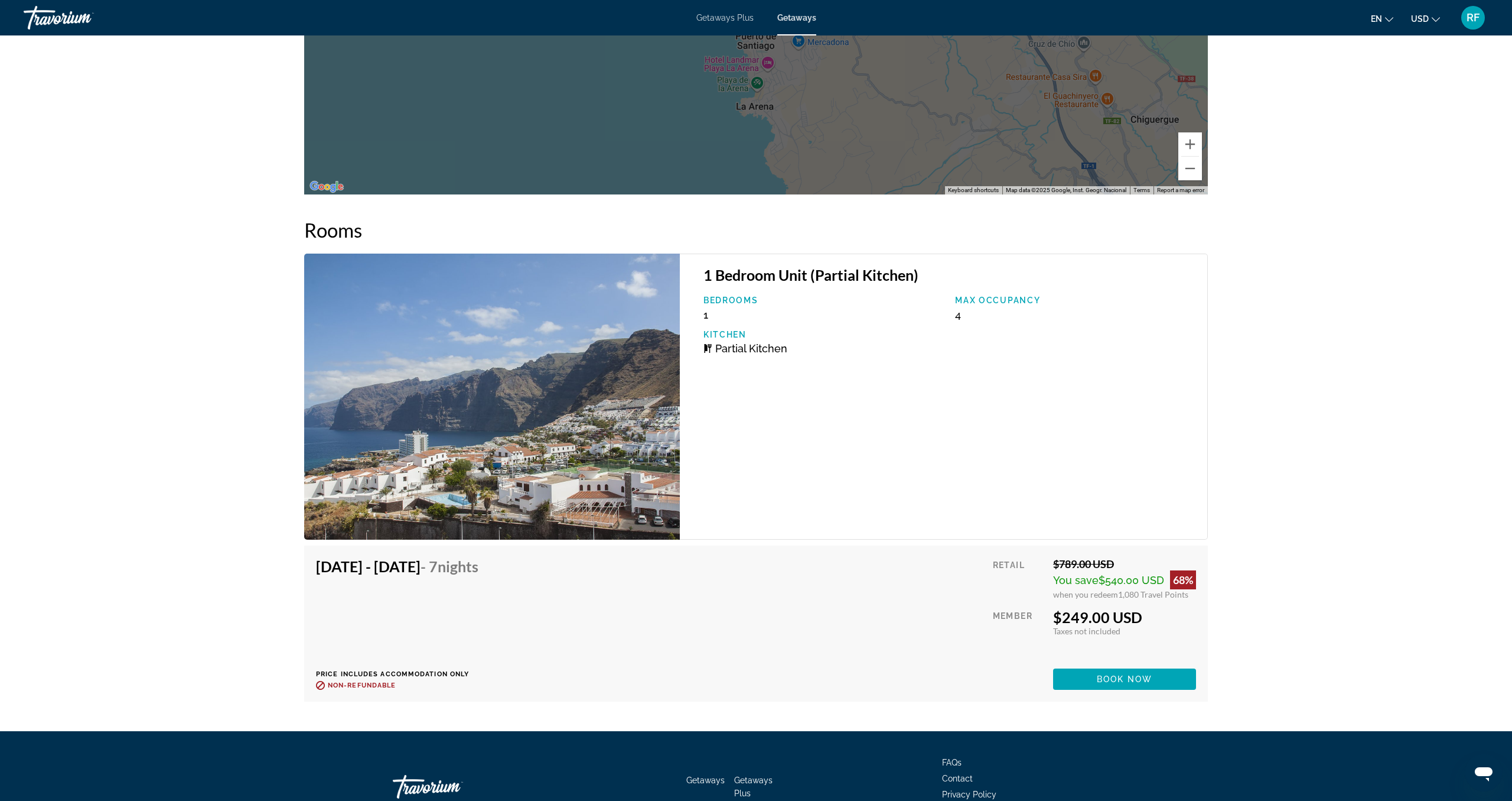
scroll to position [1815, 0]
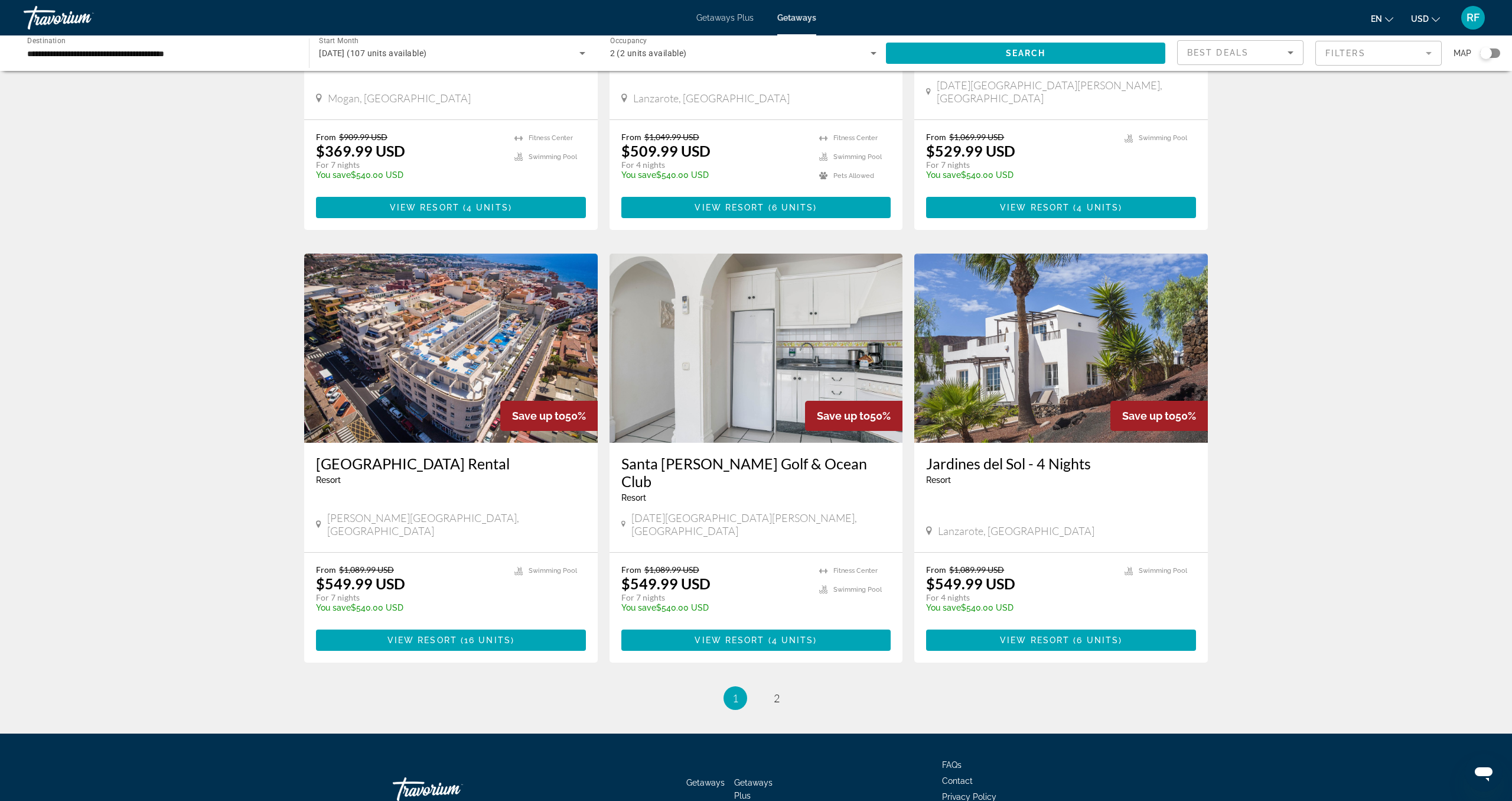
scroll to position [1129, 0]
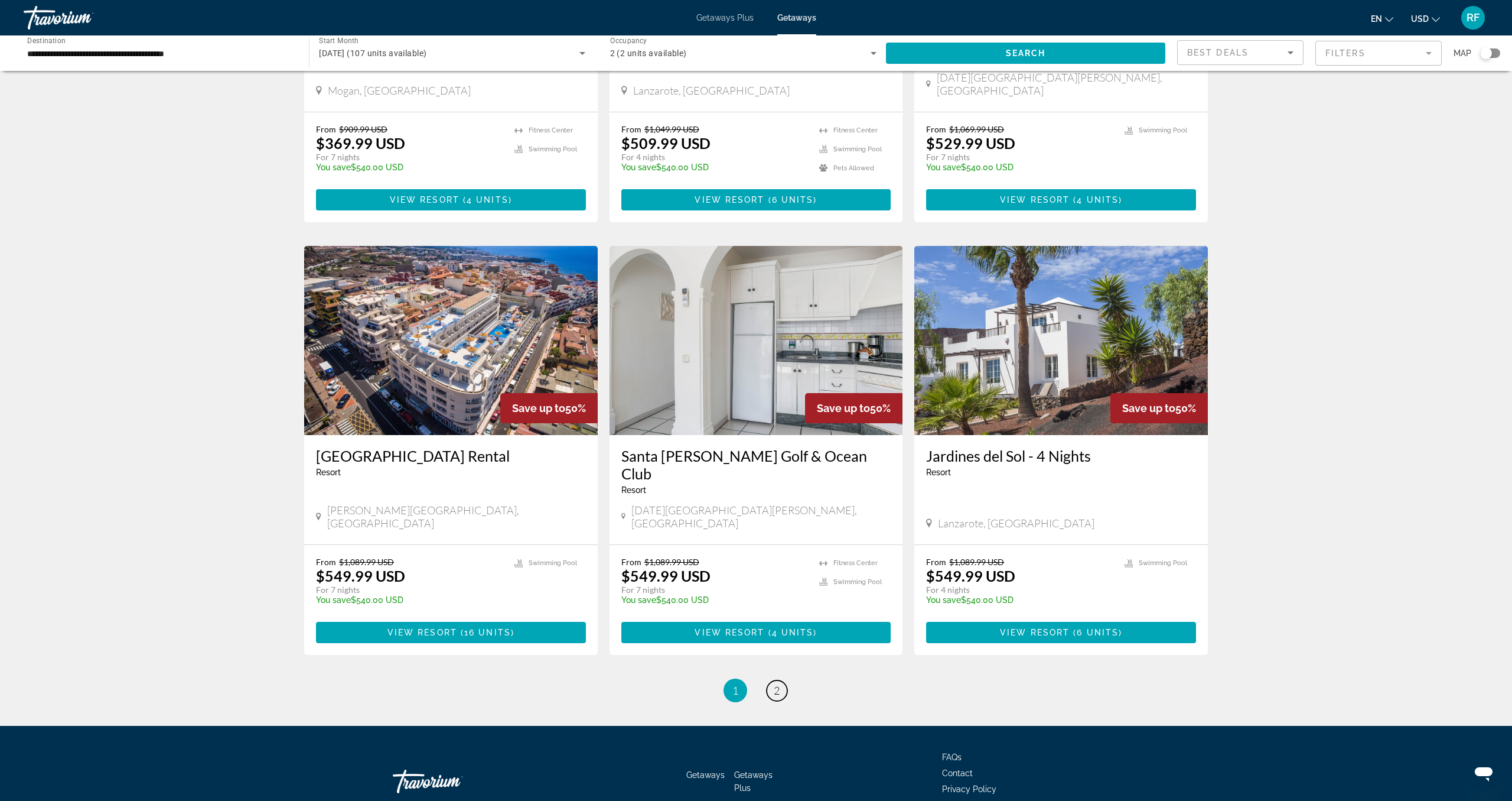
drag, startPoint x: 778, startPoint y: 621, endPoint x: 784, endPoint y: 622, distance: 6.1
click at [778, 684] on span "2" at bounding box center [777, 690] width 6 height 13
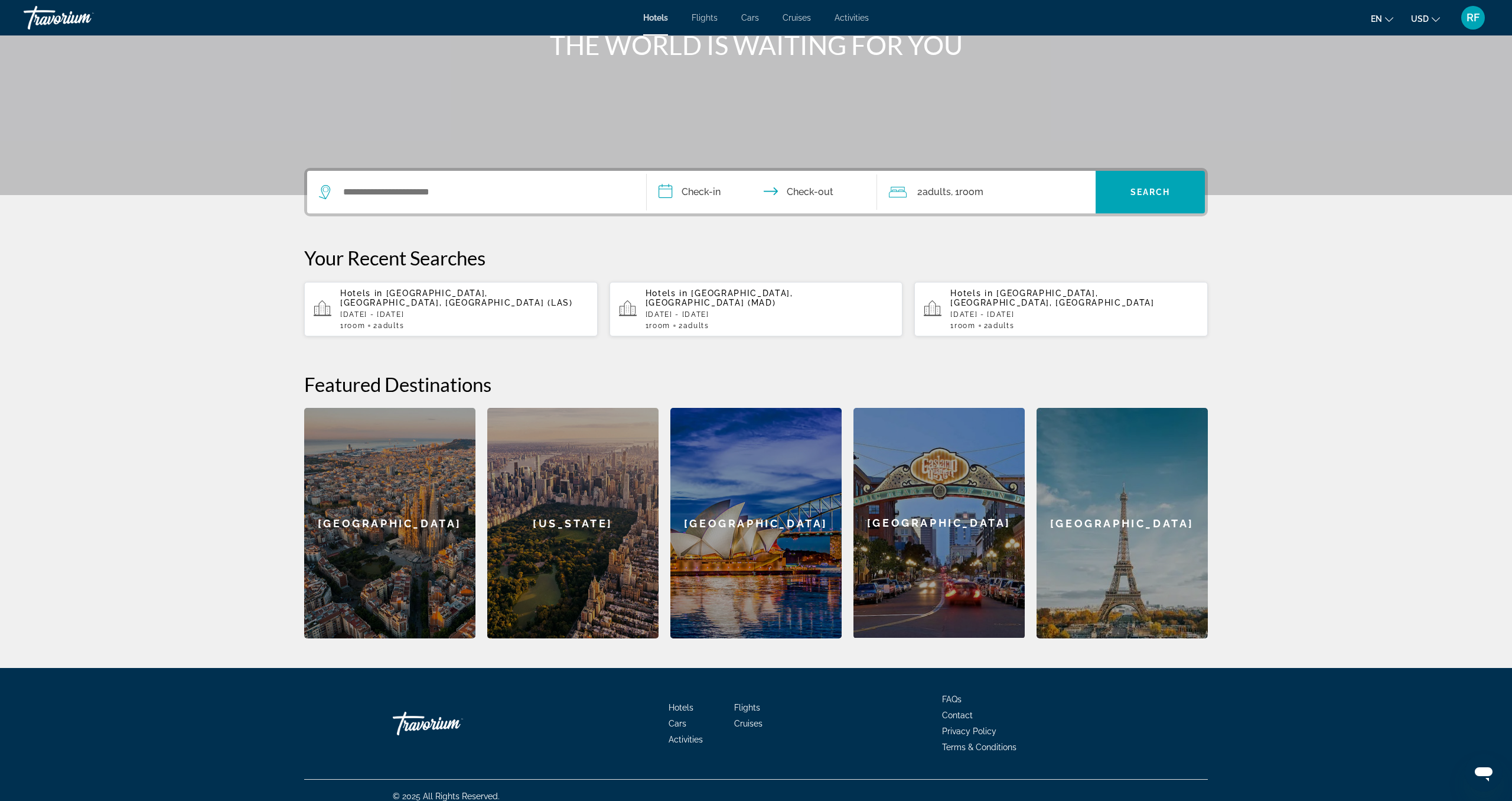
scroll to position [172, 0]
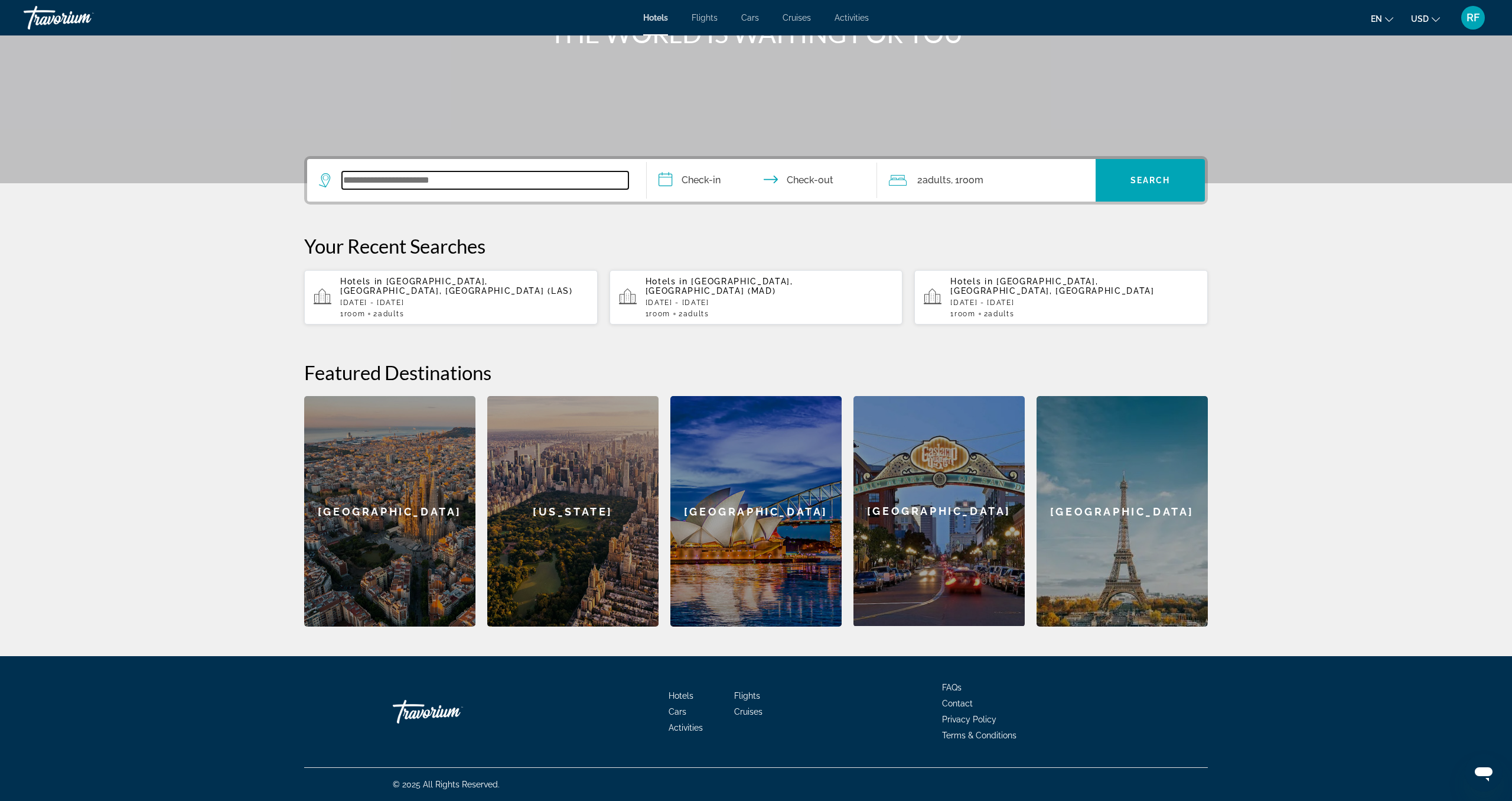
click at [418, 184] on input "Search widget" at bounding box center [485, 180] width 286 height 18
click at [374, 310] on div "1 Room rooms 2 Adult Adults" at bounding box center [464, 313] width 248 height 8
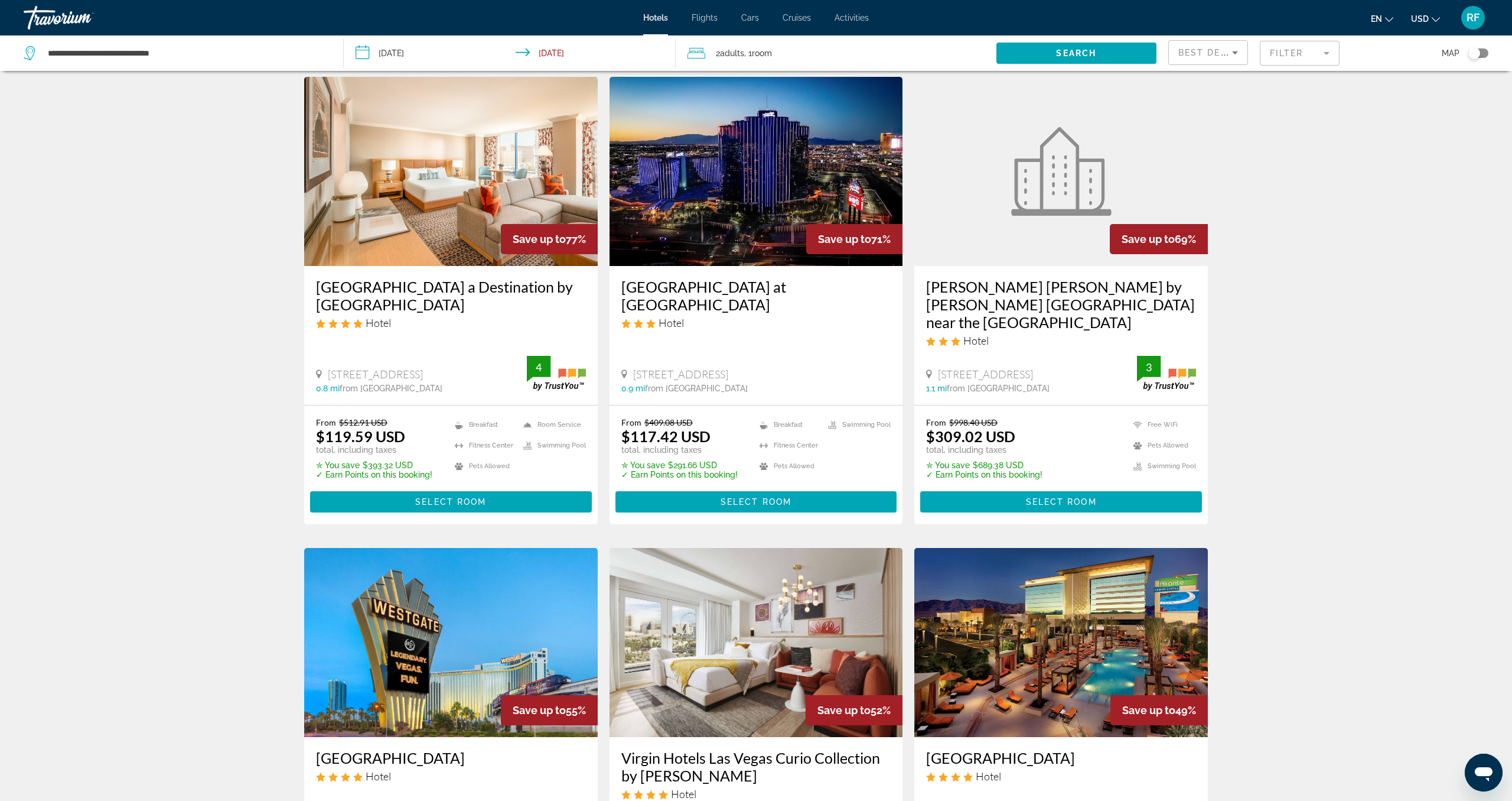
scroll to position [31, 0]
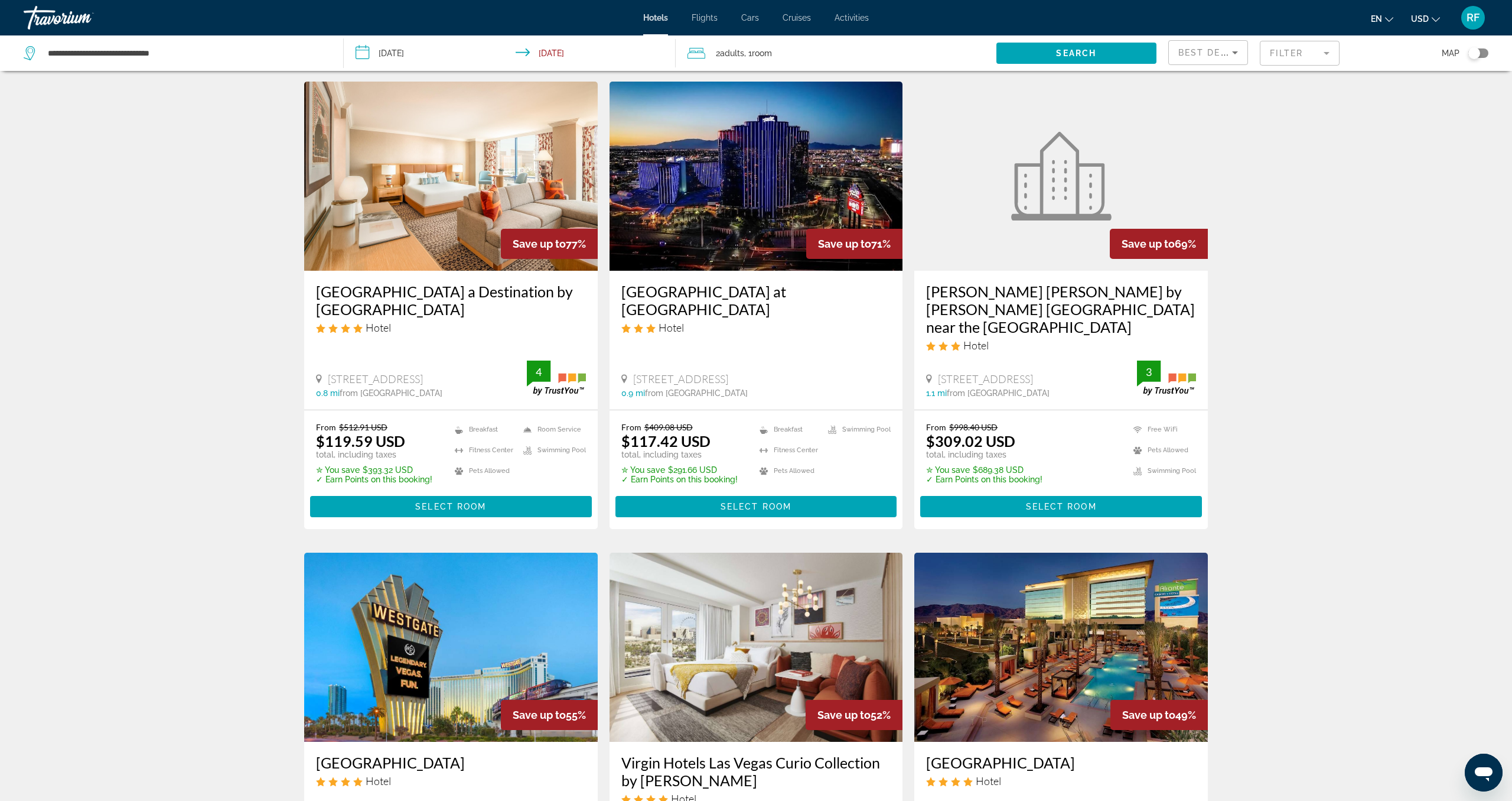
click at [453, 208] on img "Main content" at bounding box center [450, 176] width 293 height 189
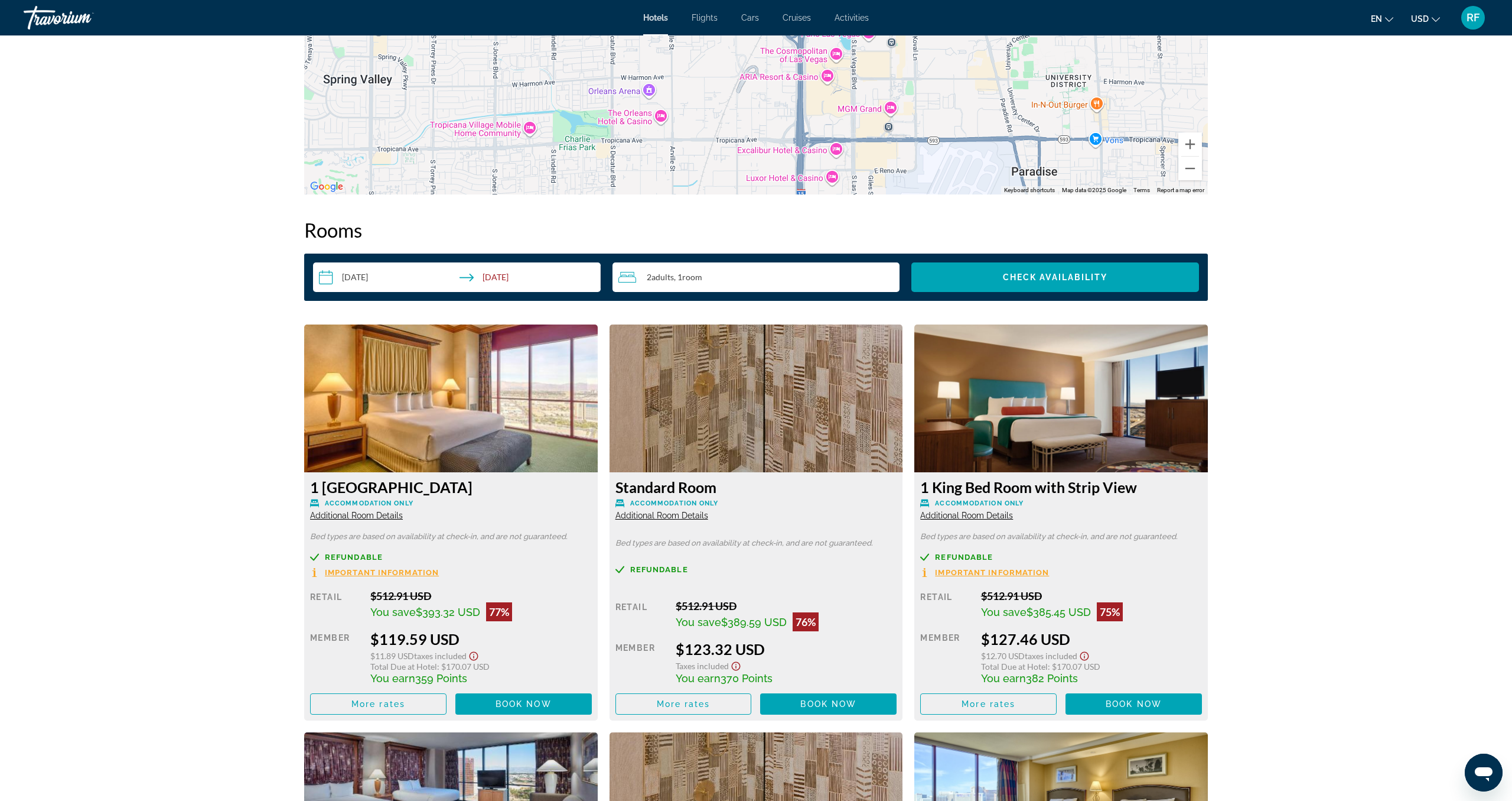
scroll to position [1353, 0]
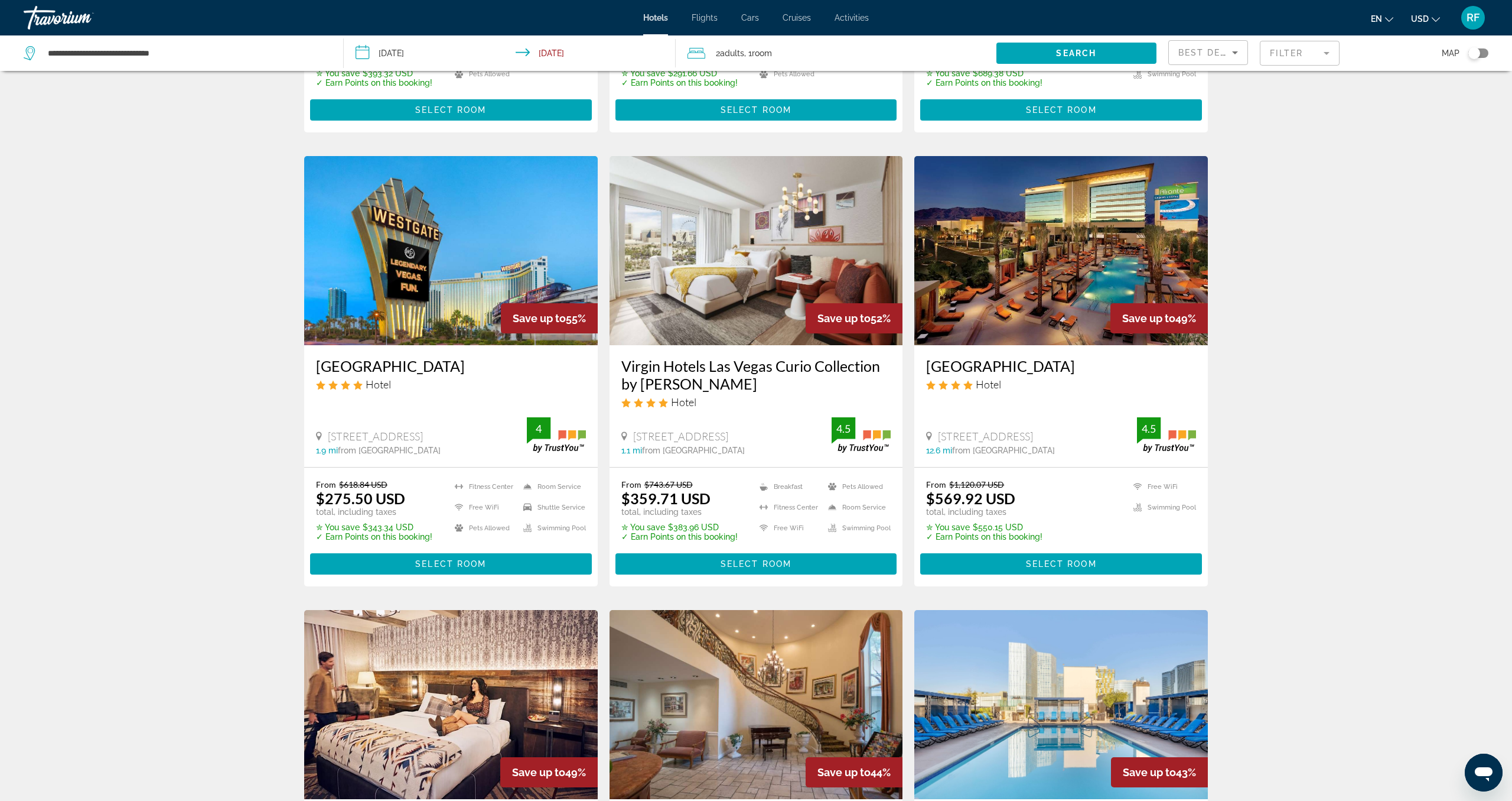
scroll to position [428, 0]
click at [1001, 288] on img "Main content" at bounding box center [1061, 250] width 293 height 189
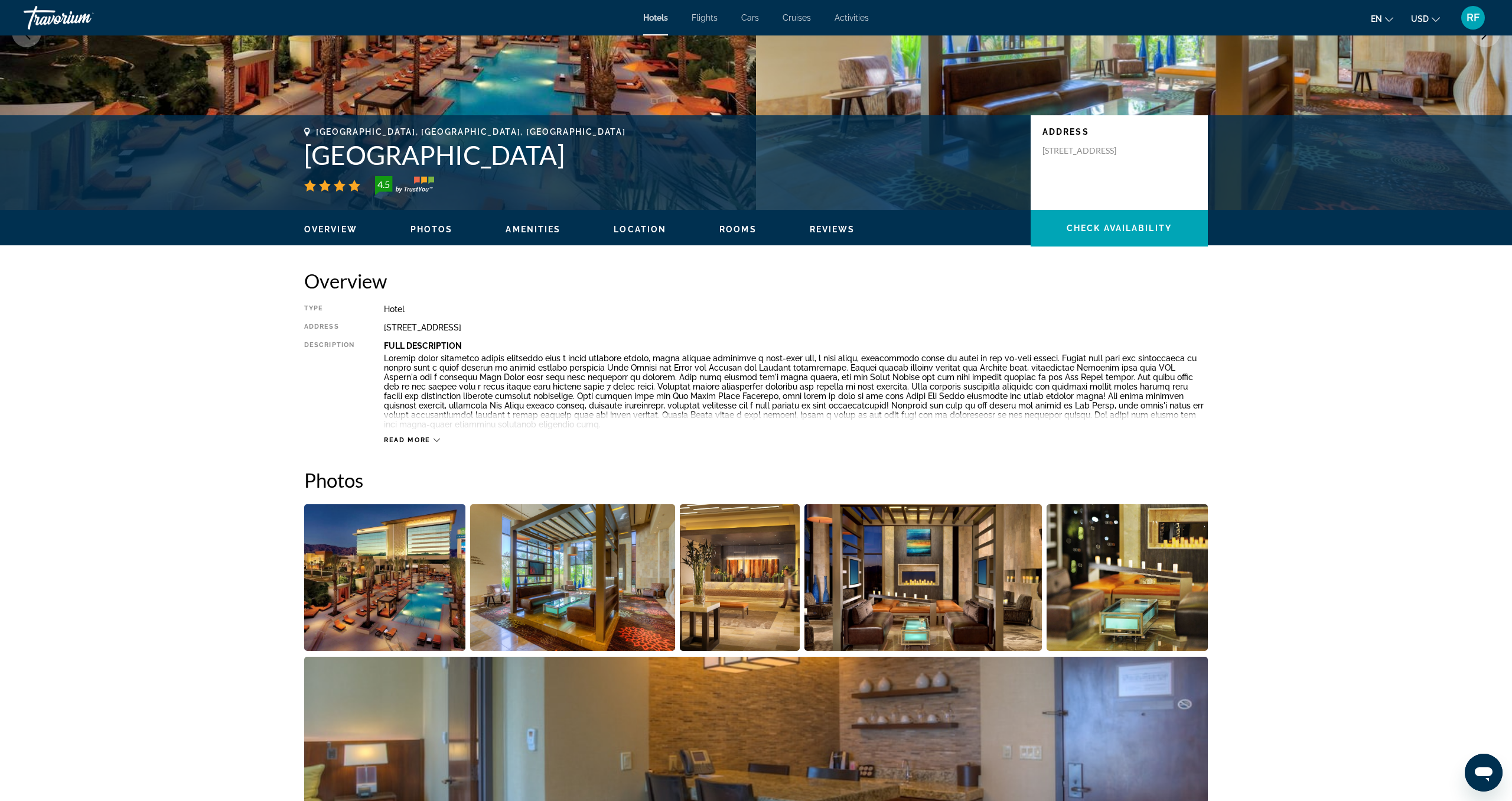
scroll to position [166, 0]
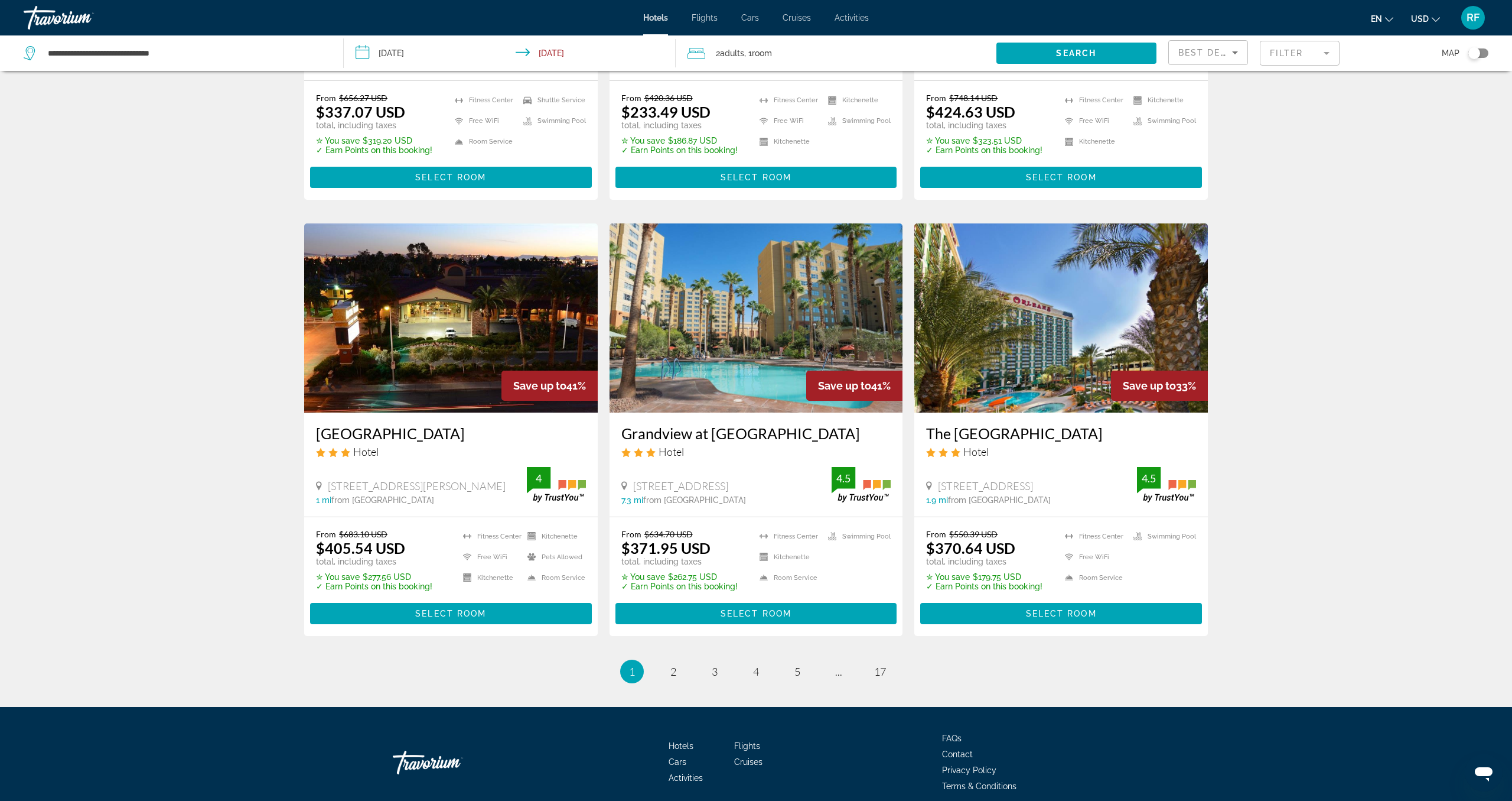
scroll to position [1300, 0]
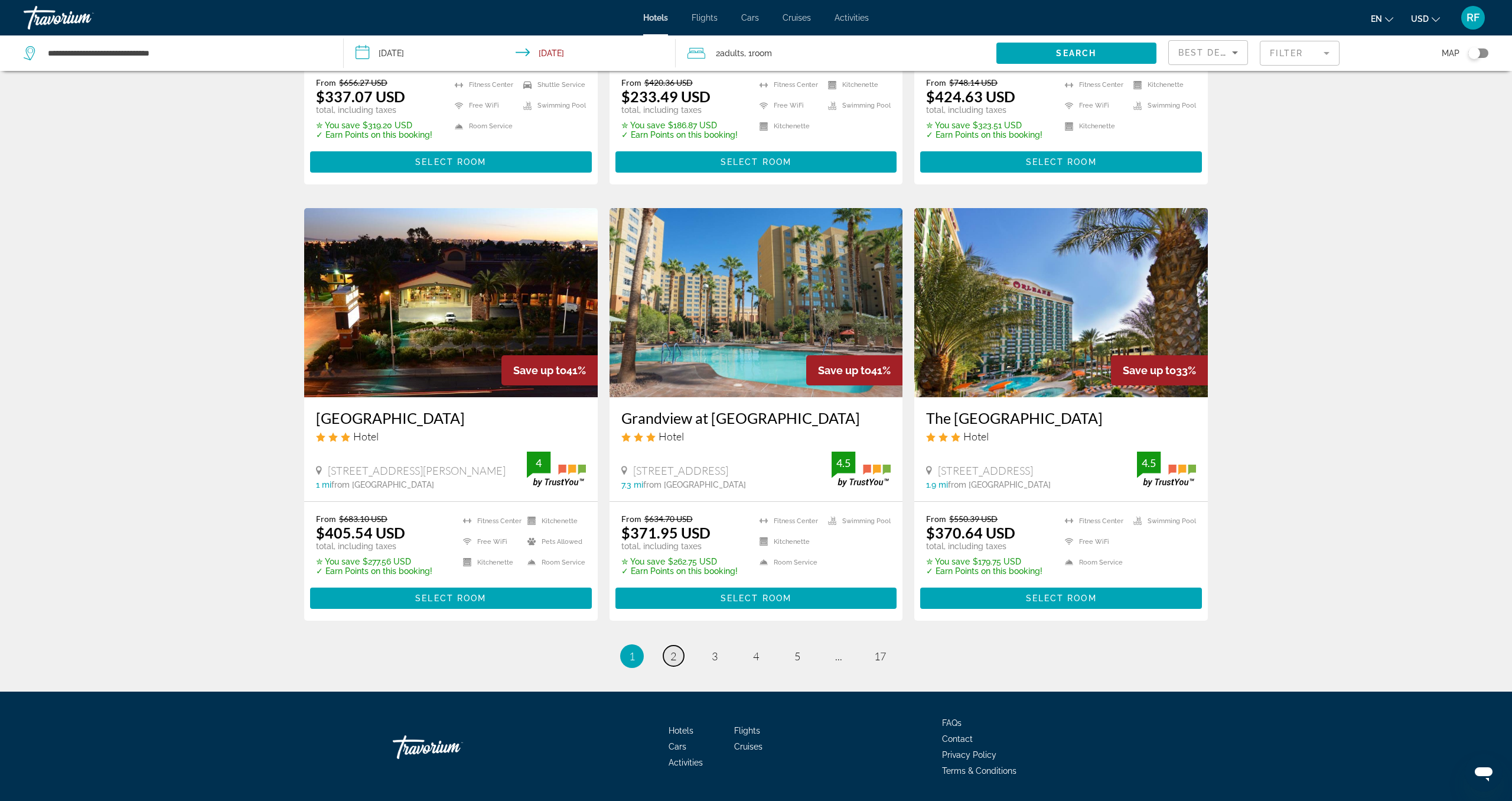
click at [668, 645] on link "page 2" at bounding box center [674, 655] width 21 height 21
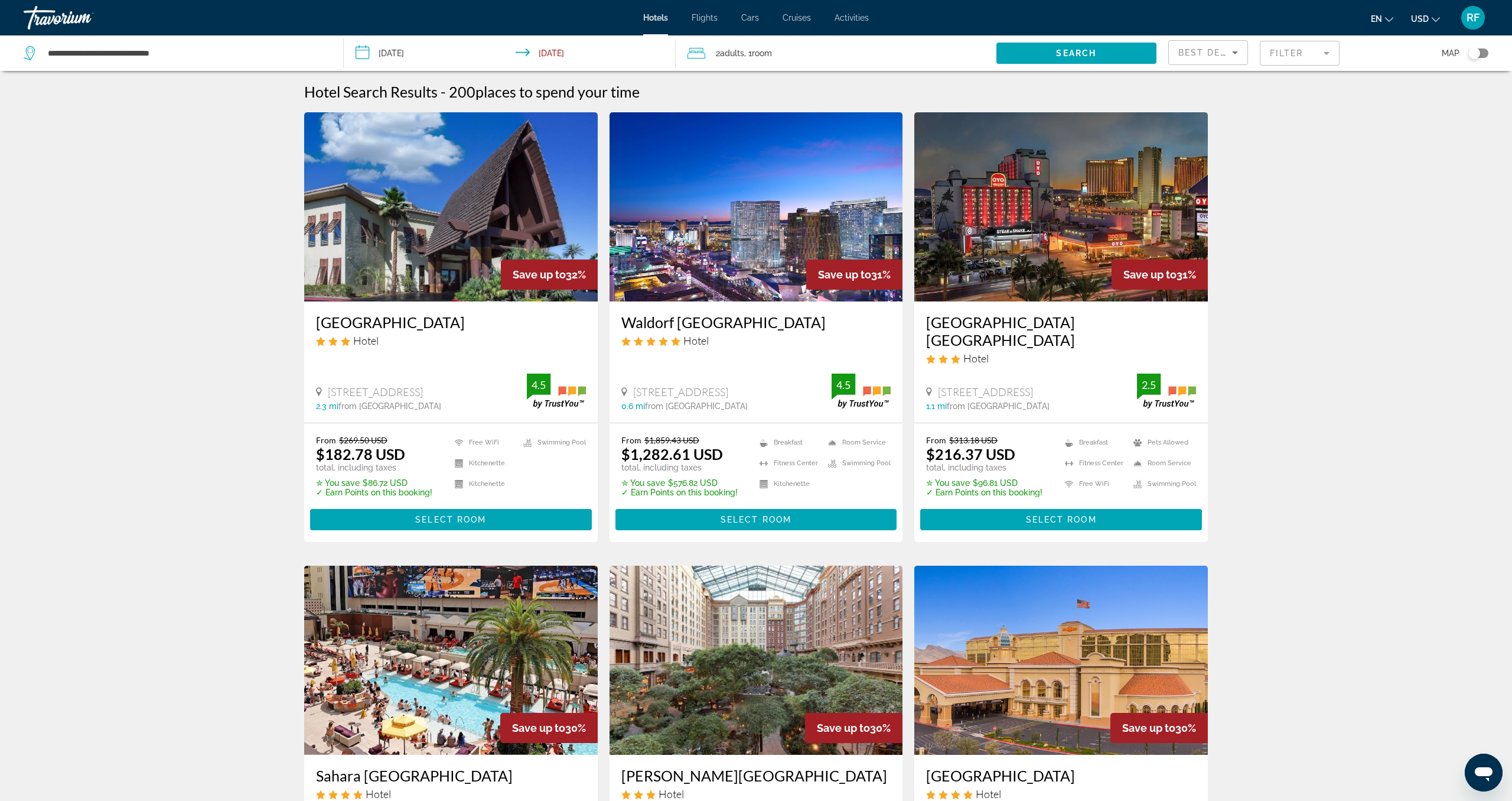
scroll to position [12, 0]
